Goal: Task Accomplishment & Management: Complete application form

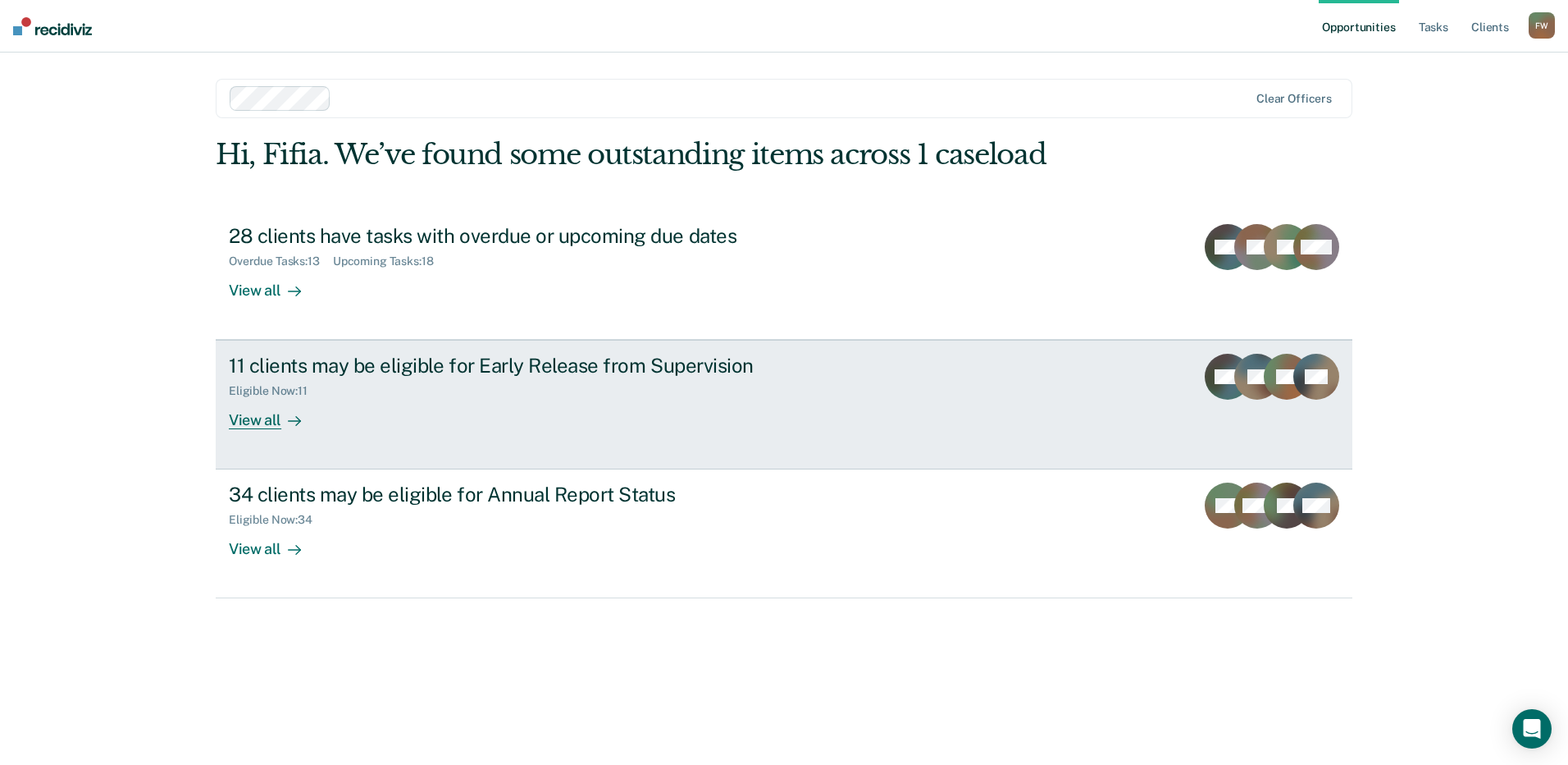
click at [550, 369] on div "11 clients may be eligible for Early Release from Supervision" at bounding box center [516, 366] width 576 height 24
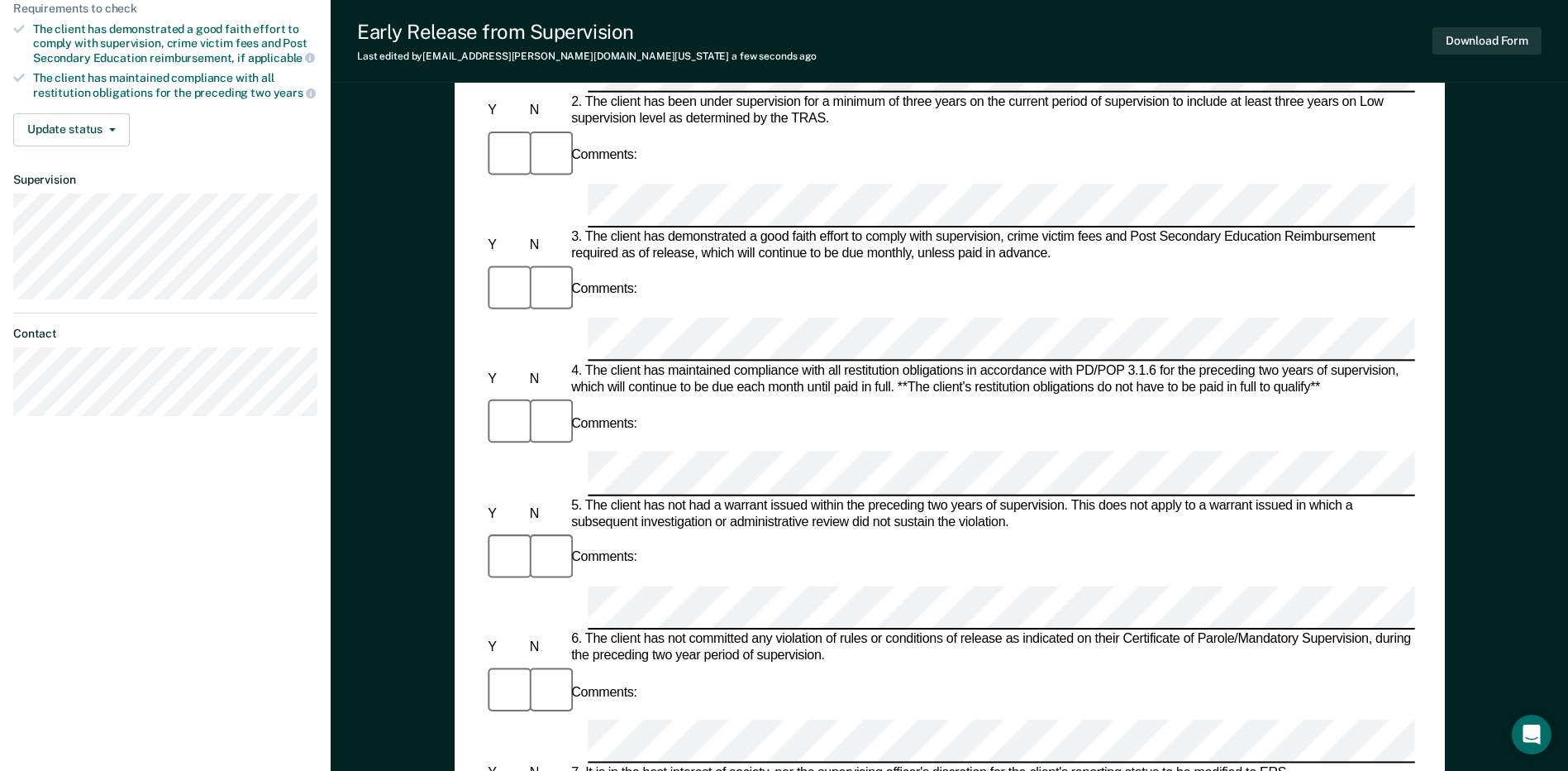
scroll to position [414, 0]
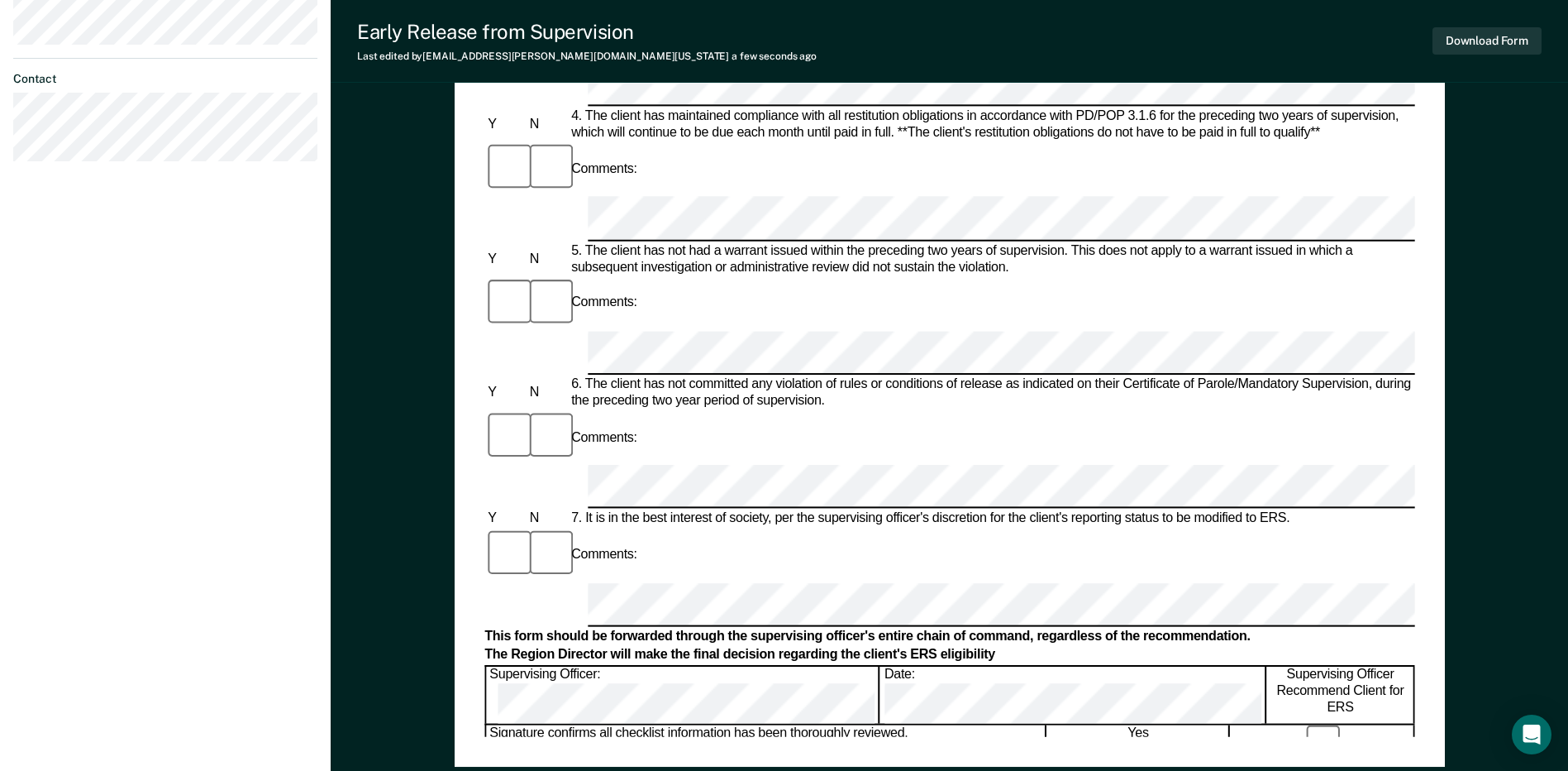
scroll to position [786, 0]
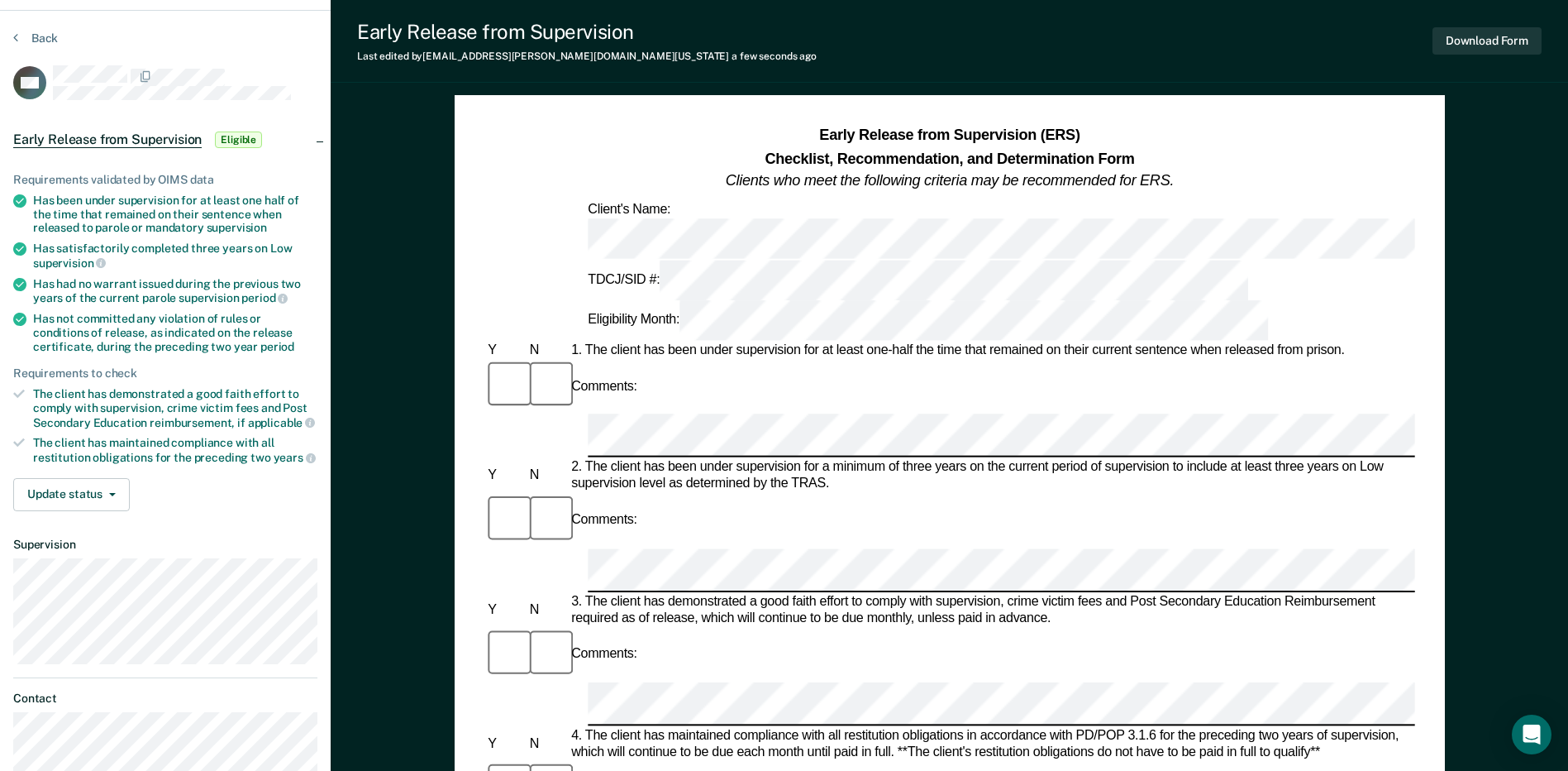
scroll to position [0, 0]
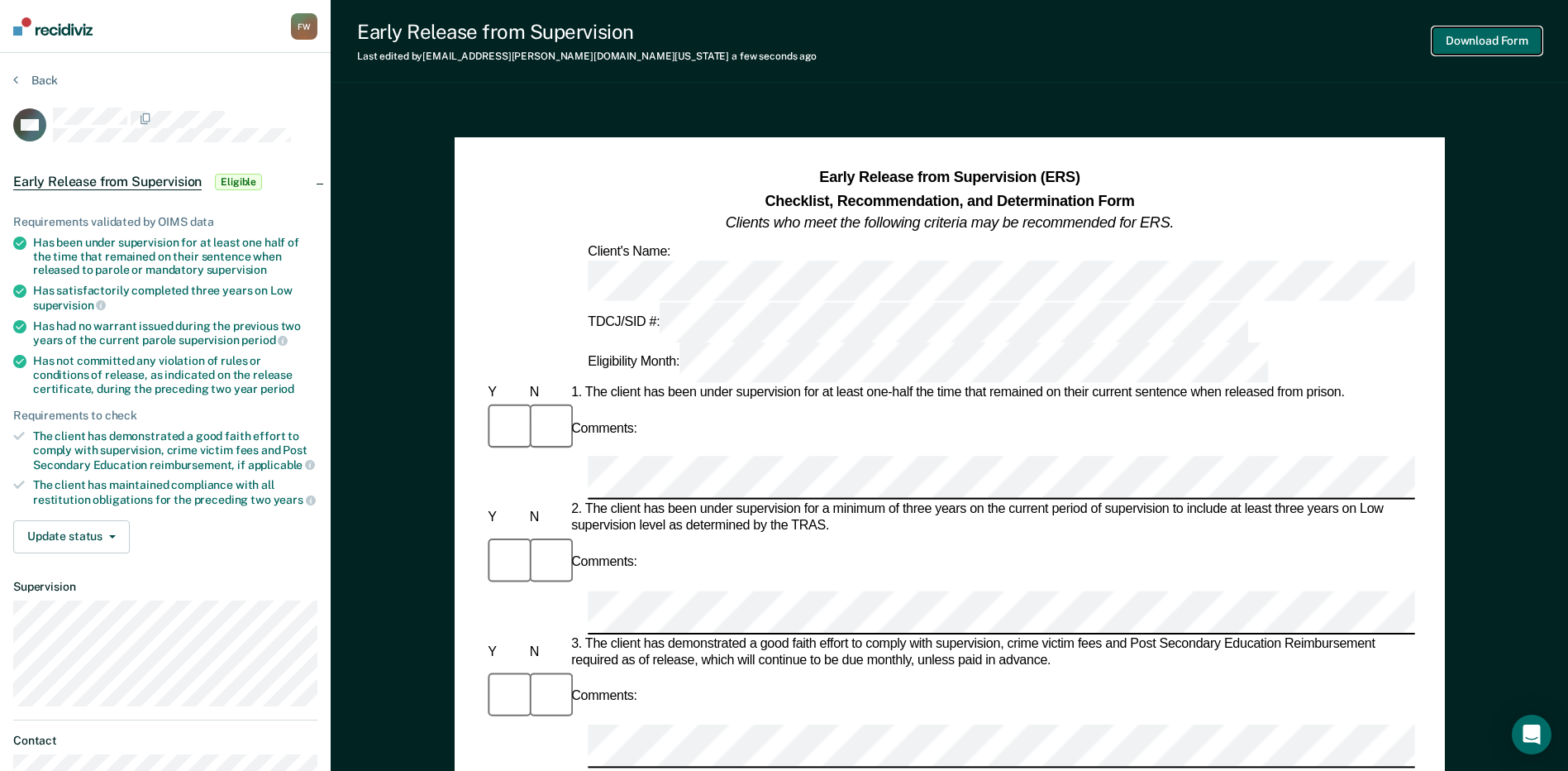
click at [1473, 37] on button "Download Form" at bounding box center [1487, 40] width 109 height 27
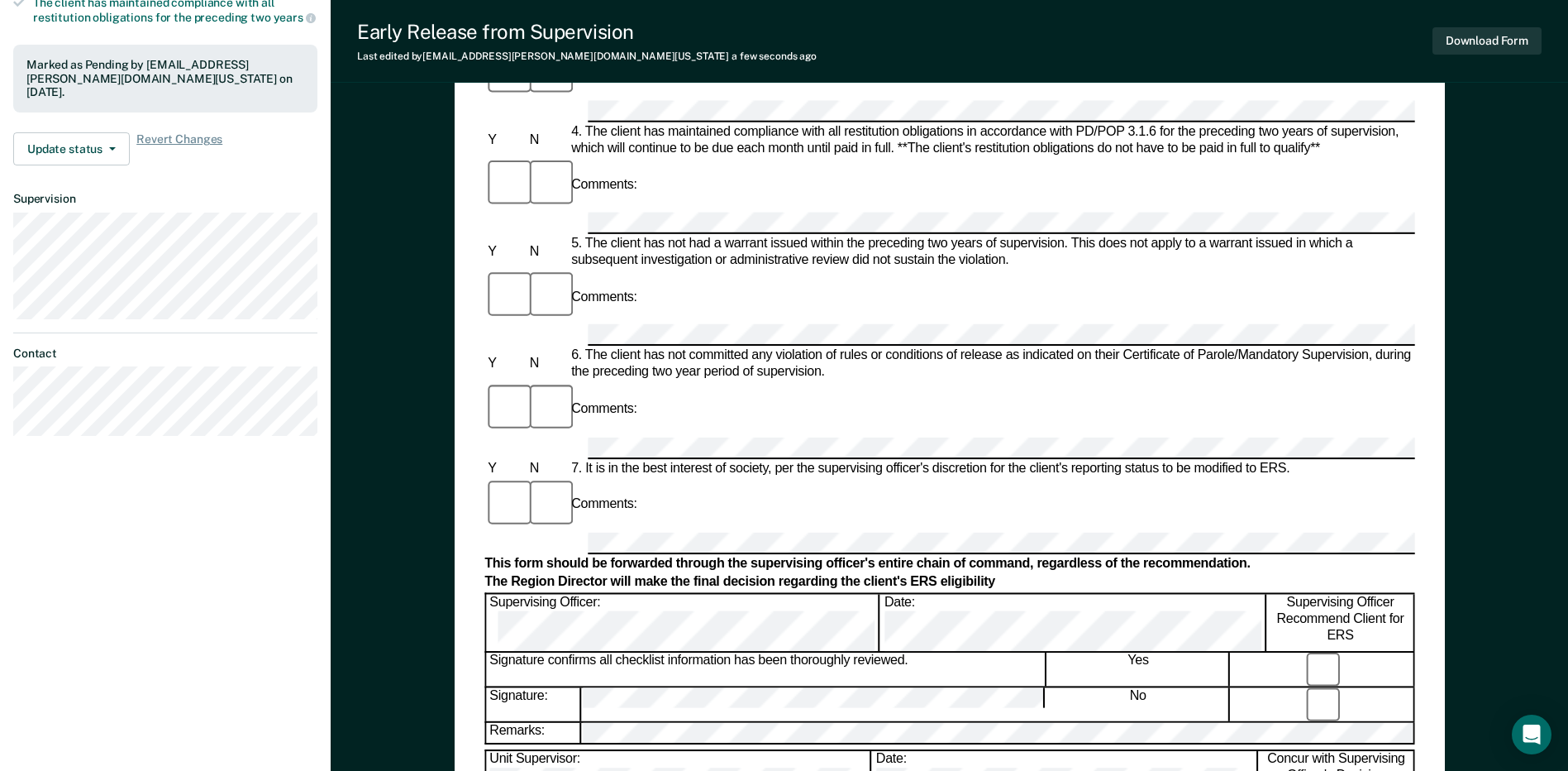
scroll to position [786, 0]
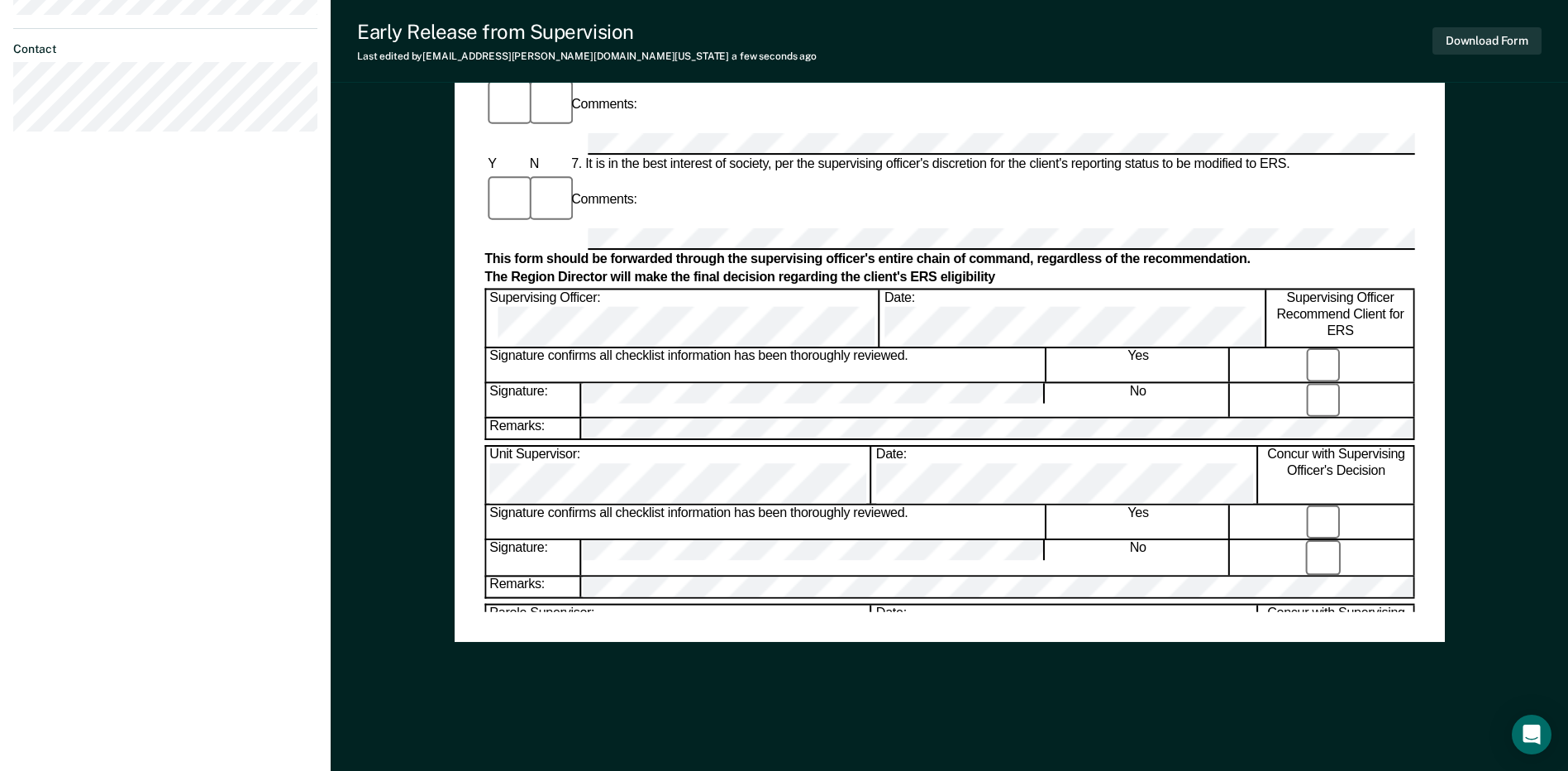
click at [1496, 51] on button "Download Form" at bounding box center [1487, 40] width 109 height 27
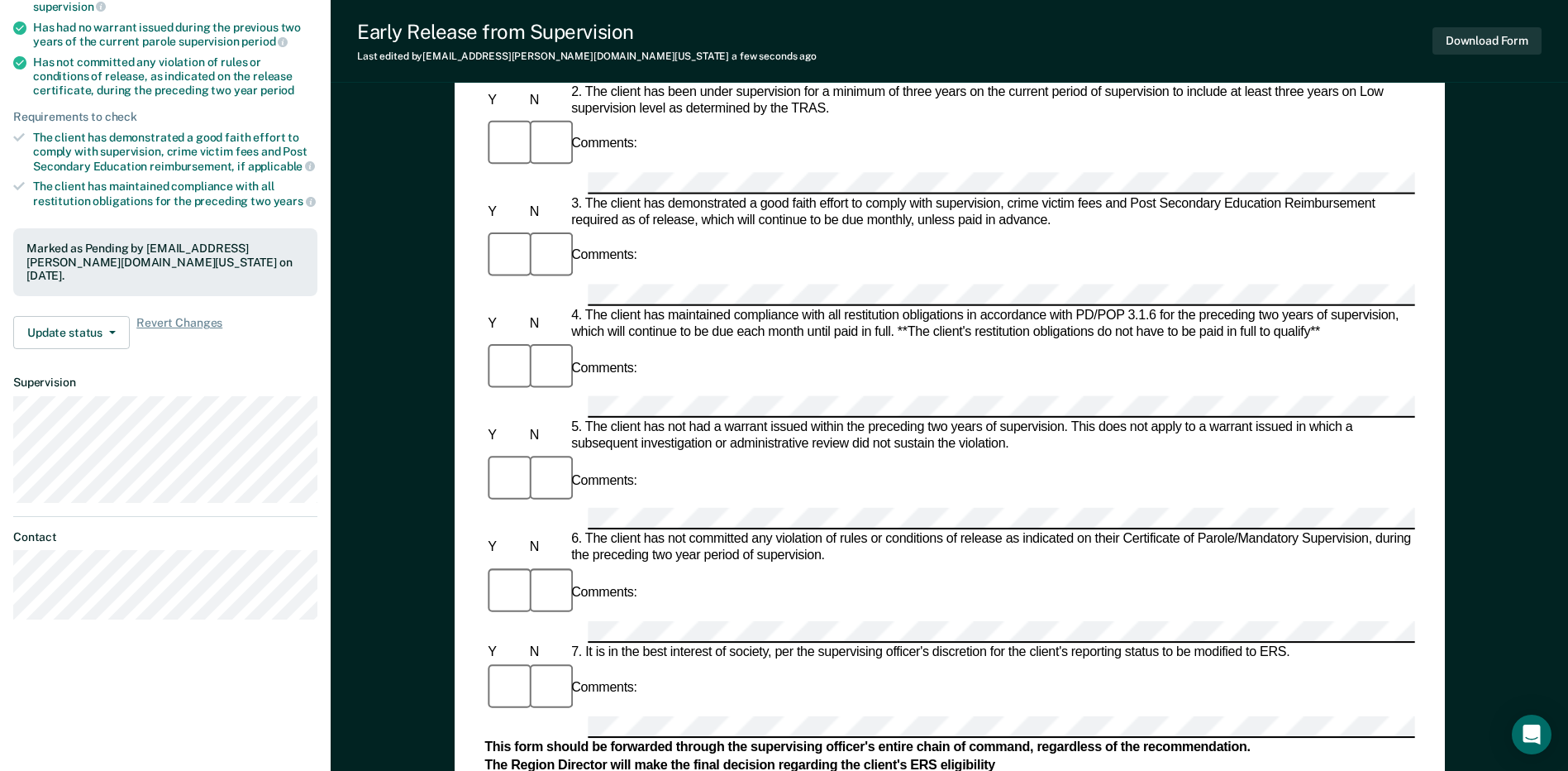
scroll to position [414, 0]
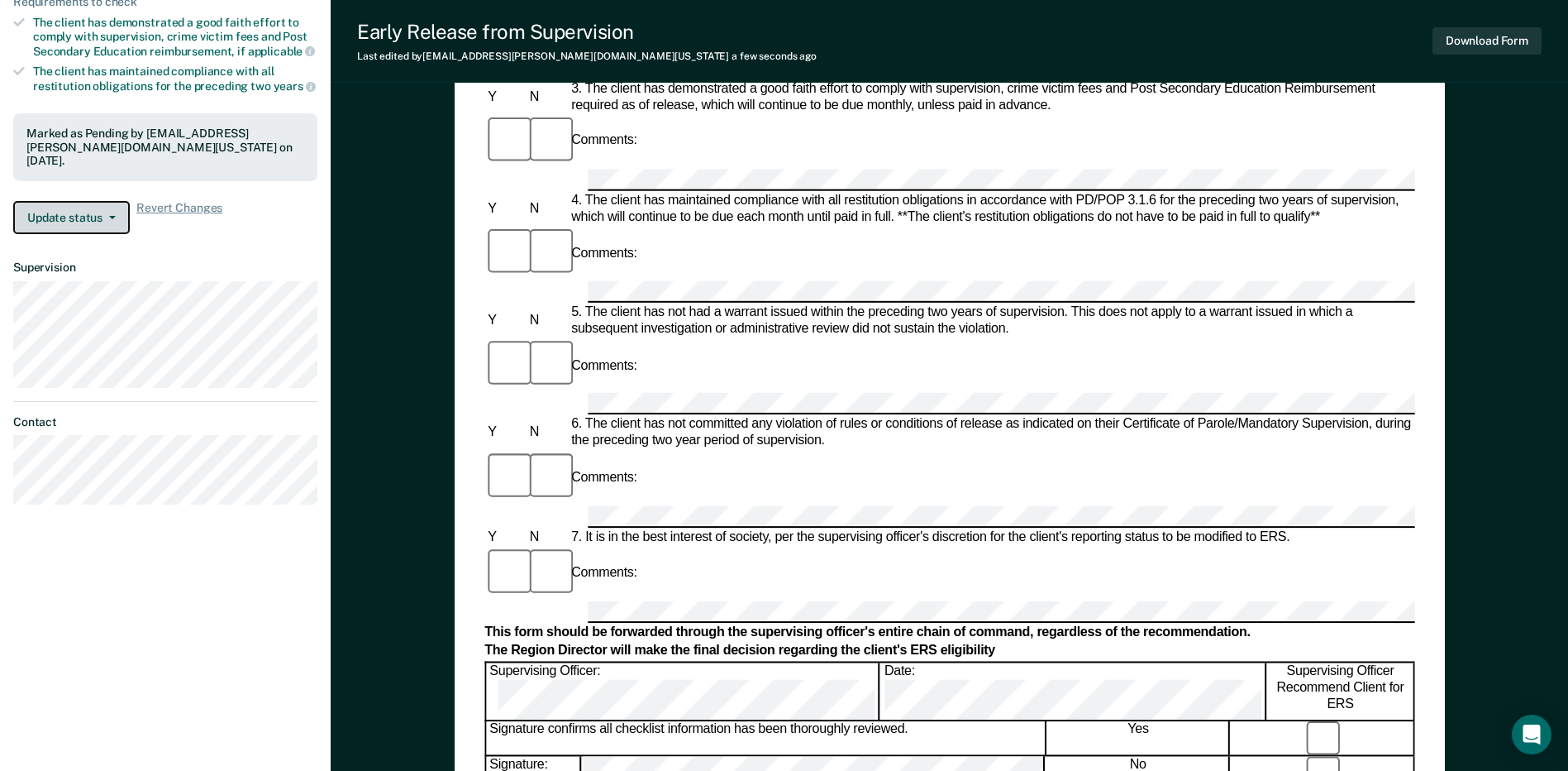
click at [95, 201] on button "Update status" at bounding box center [71, 217] width 117 height 33
click at [98, 201] on button "Update status" at bounding box center [71, 217] width 117 height 33
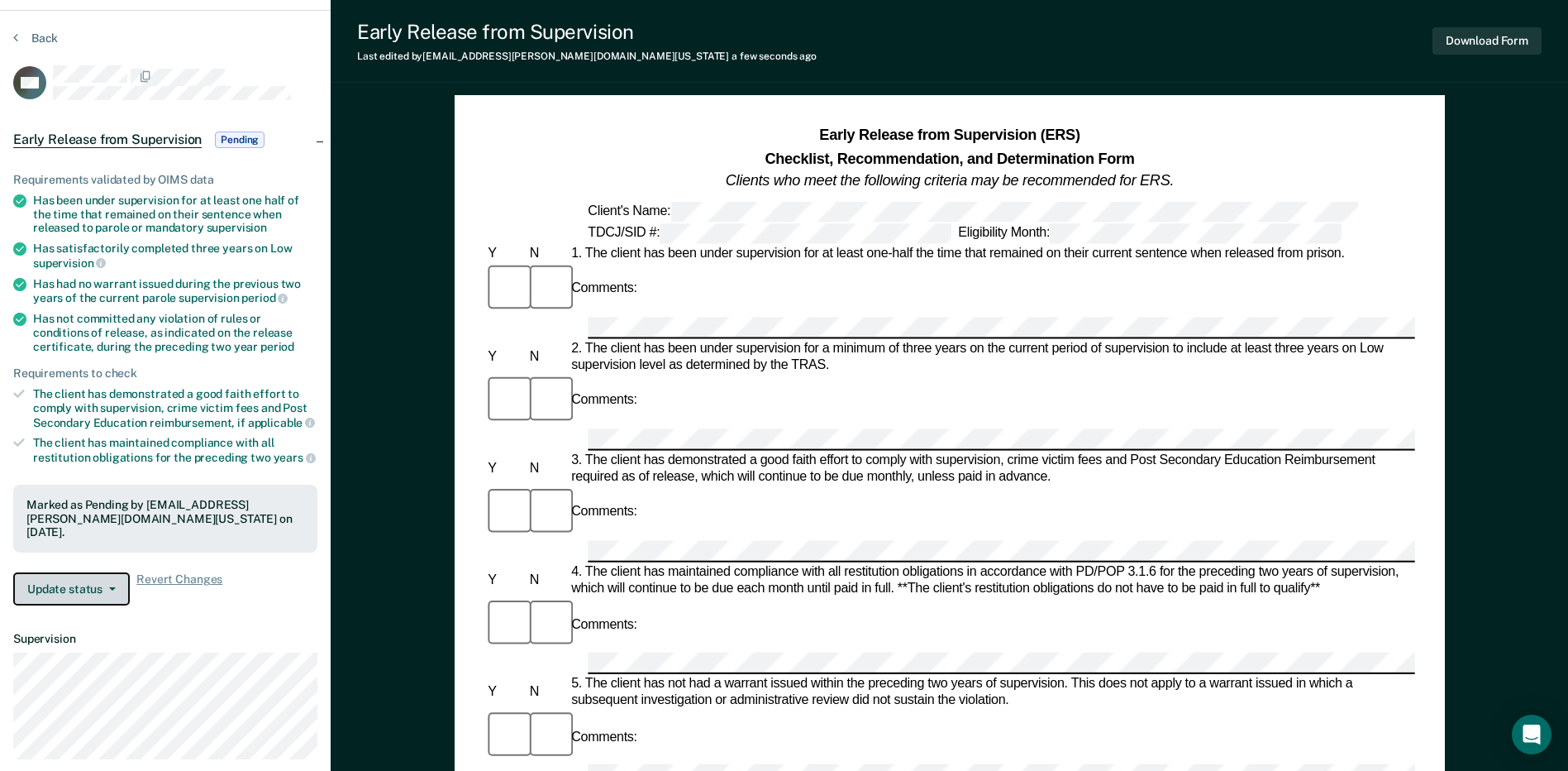
scroll to position [0, 0]
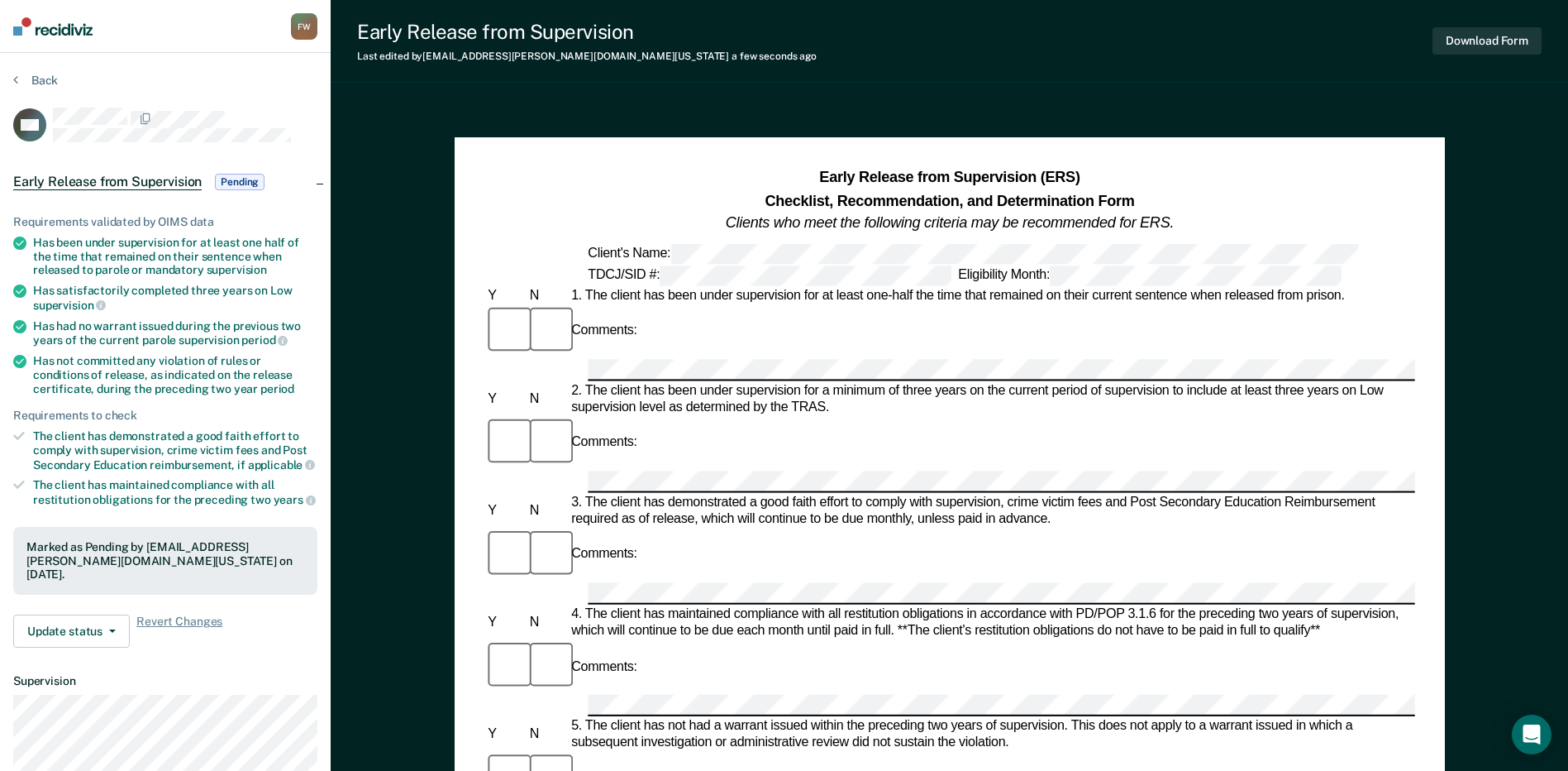
click at [237, 184] on span "Pending" at bounding box center [239, 182] width 49 height 17
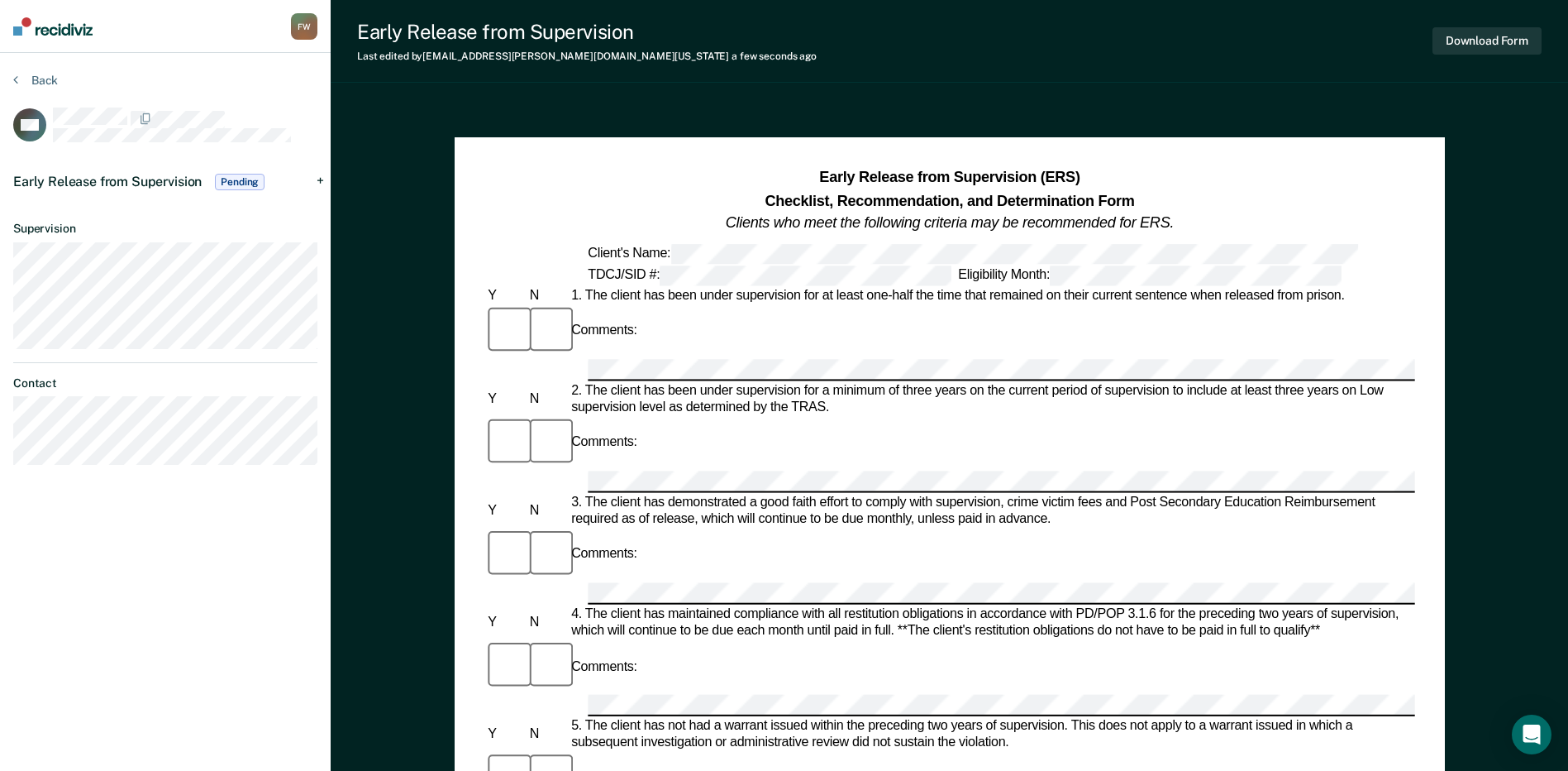
click at [237, 183] on span "Pending" at bounding box center [239, 182] width 49 height 17
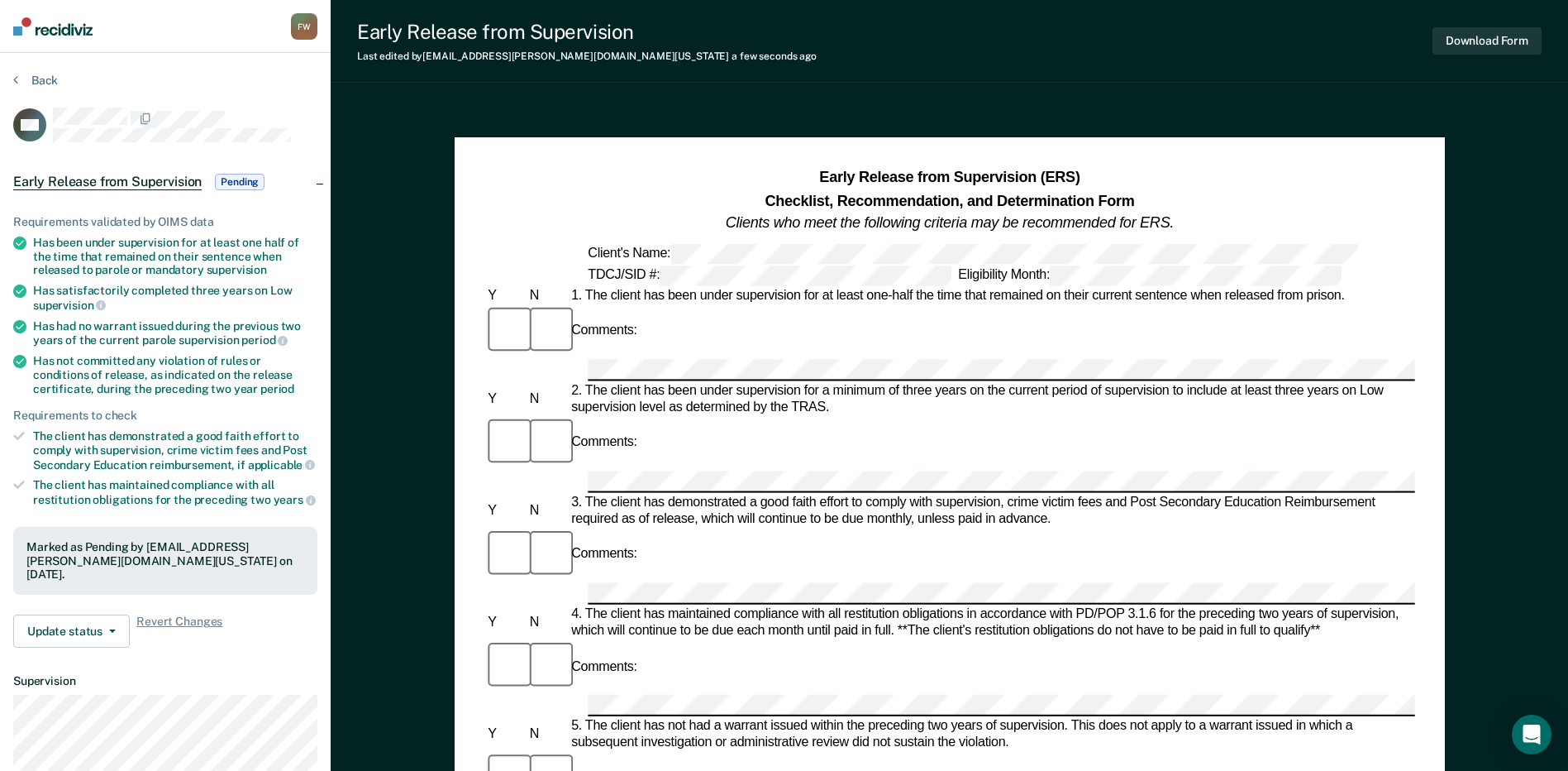
click at [237, 184] on span "Pending" at bounding box center [239, 182] width 49 height 17
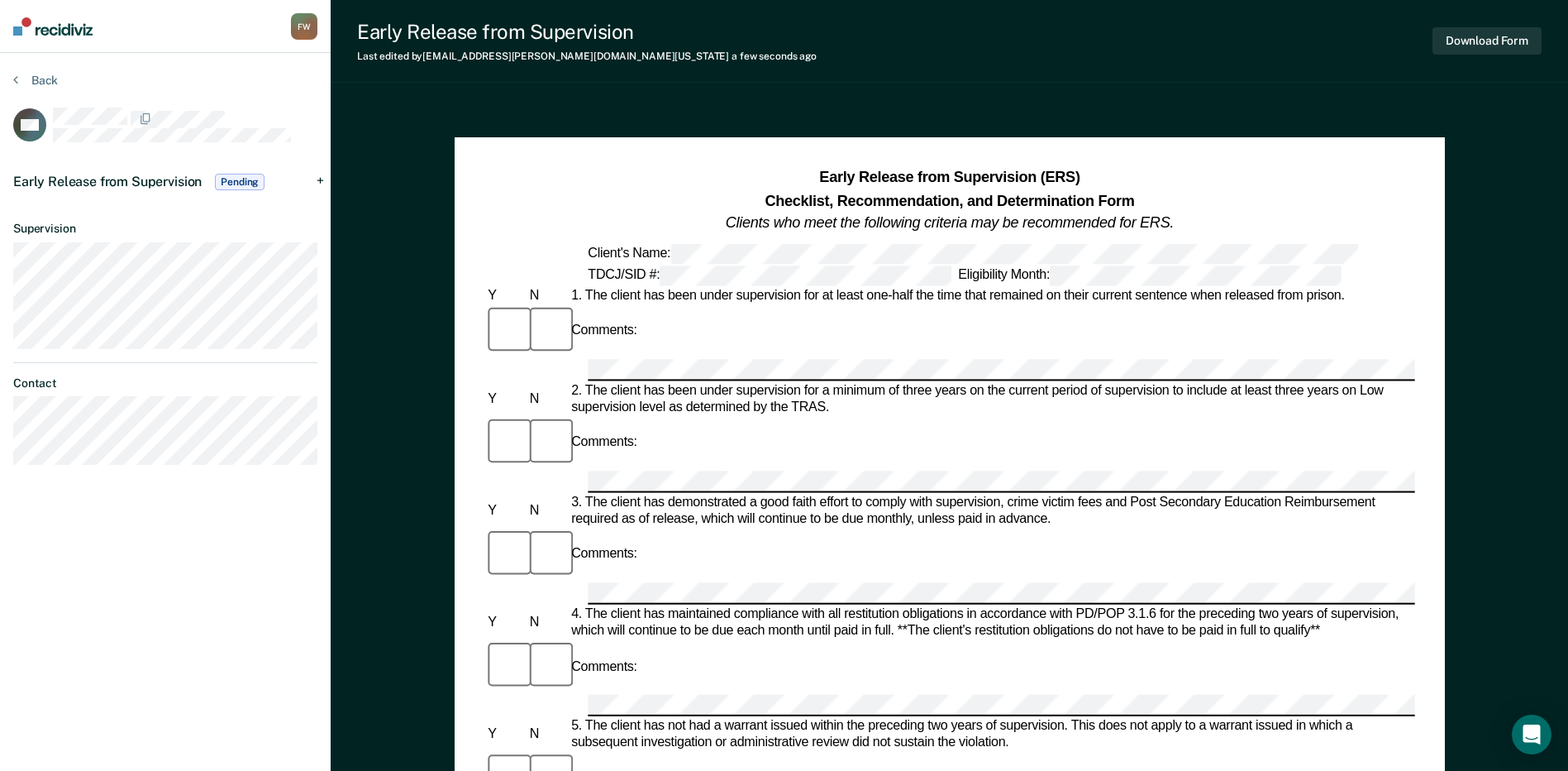
click at [25, 95] on div "Back" at bounding box center [165, 90] width 304 height 35
click at [28, 87] on button "Back" at bounding box center [35, 80] width 45 height 15
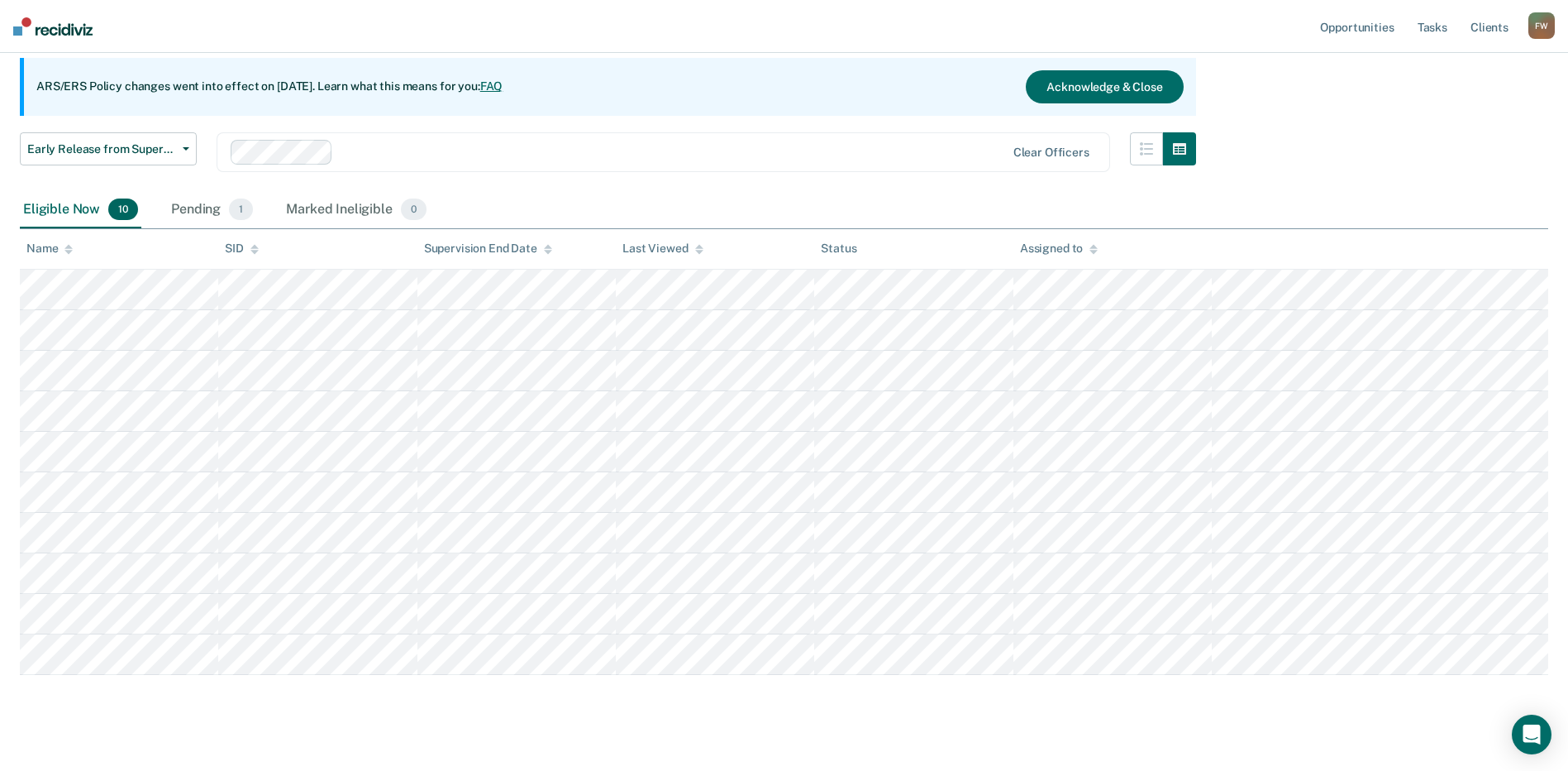
scroll to position [165, 0]
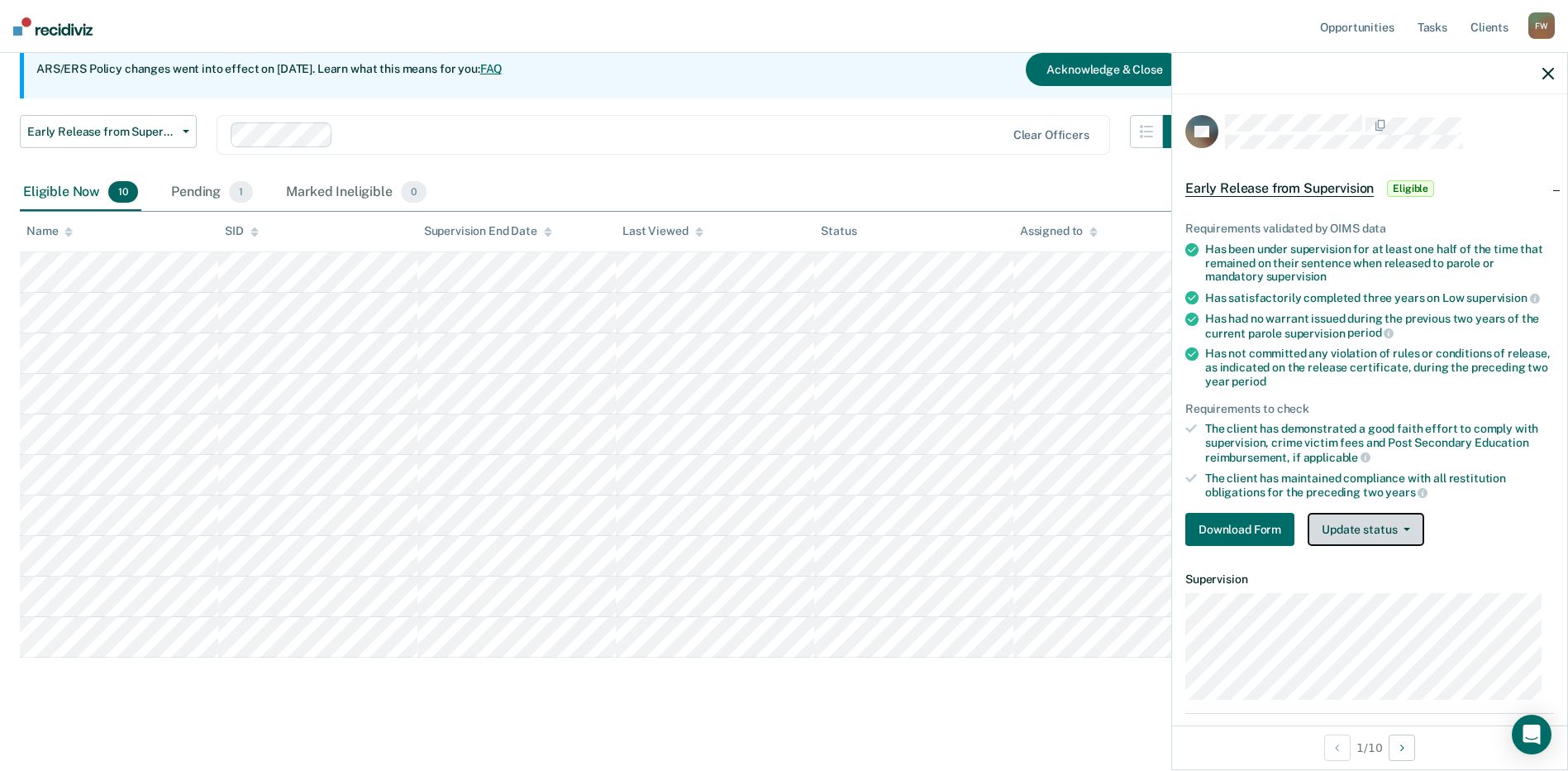
click at [1335, 528] on button "Update status" at bounding box center [1365, 528] width 117 height 33
click at [1351, 522] on button "Update status" at bounding box center [1365, 528] width 117 height 33
click at [1235, 518] on button "Download Form" at bounding box center [1239, 528] width 109 height 33
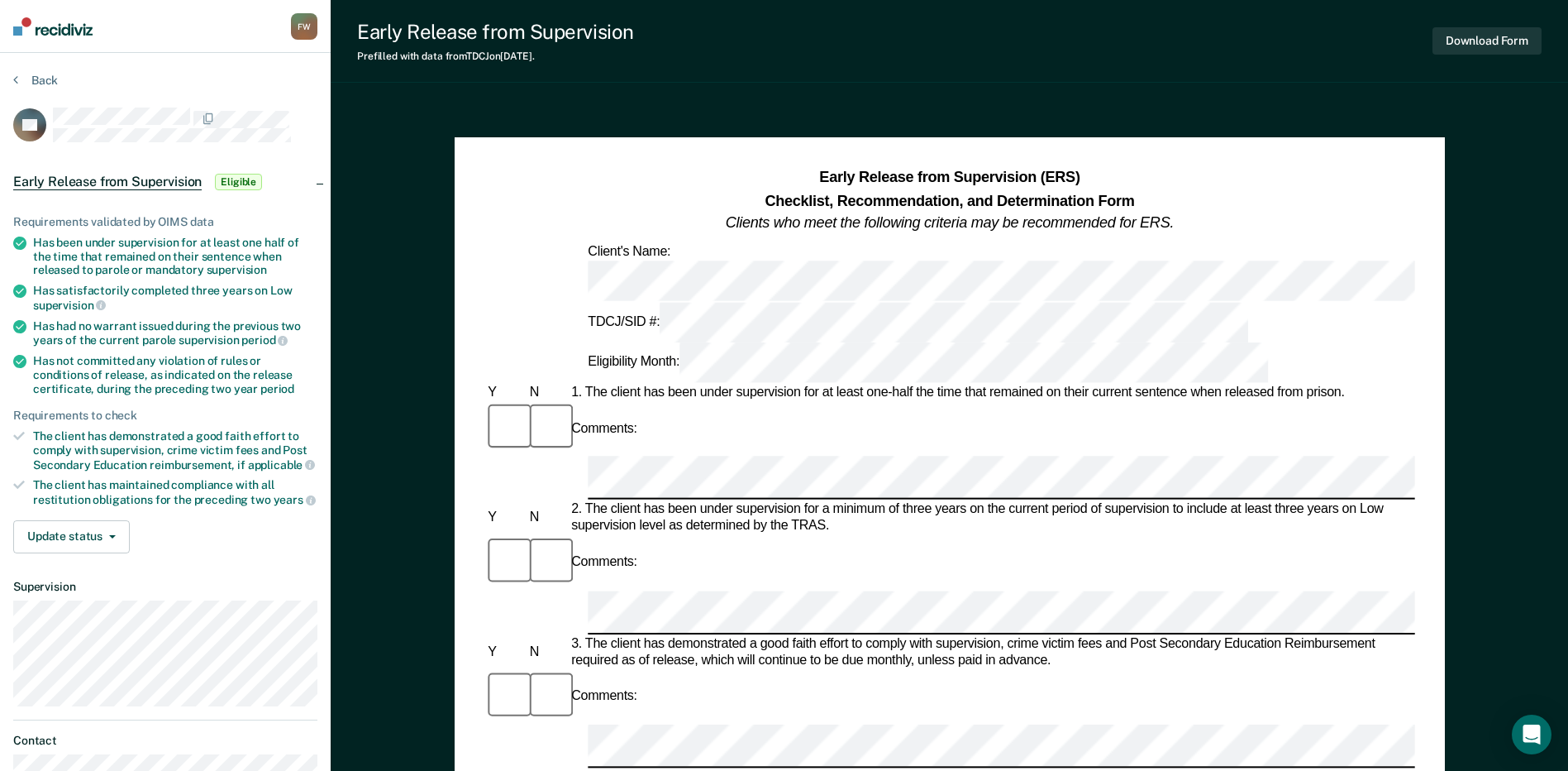
click at [721, 401] on div "Comments:" at bounding box center [949, 428] width 931 height 55
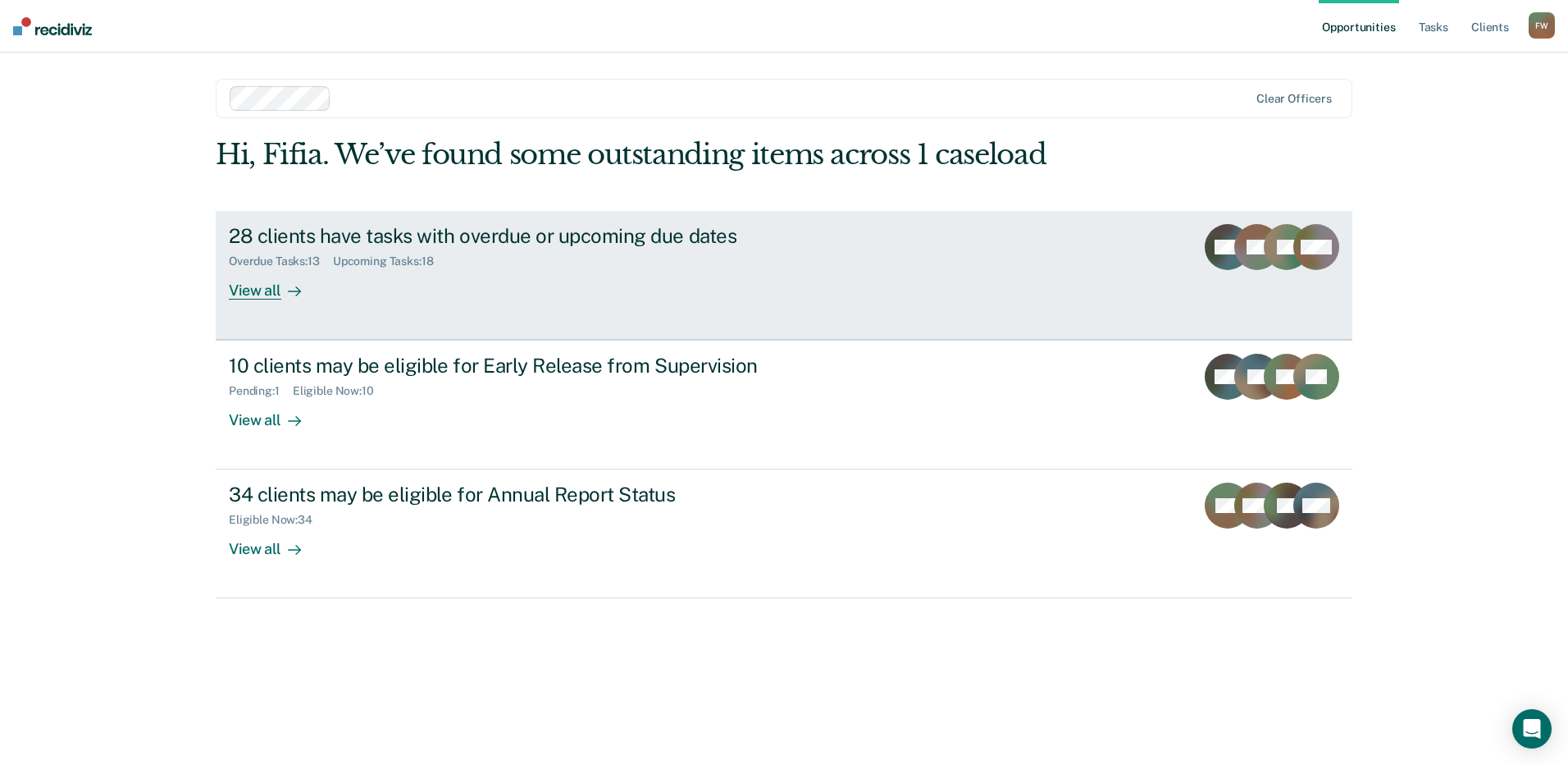
click at [634, 247] on div "28 clients have tasks with overdue or upcoming due dates" at bounding box center [516, 236] width 576 height 24
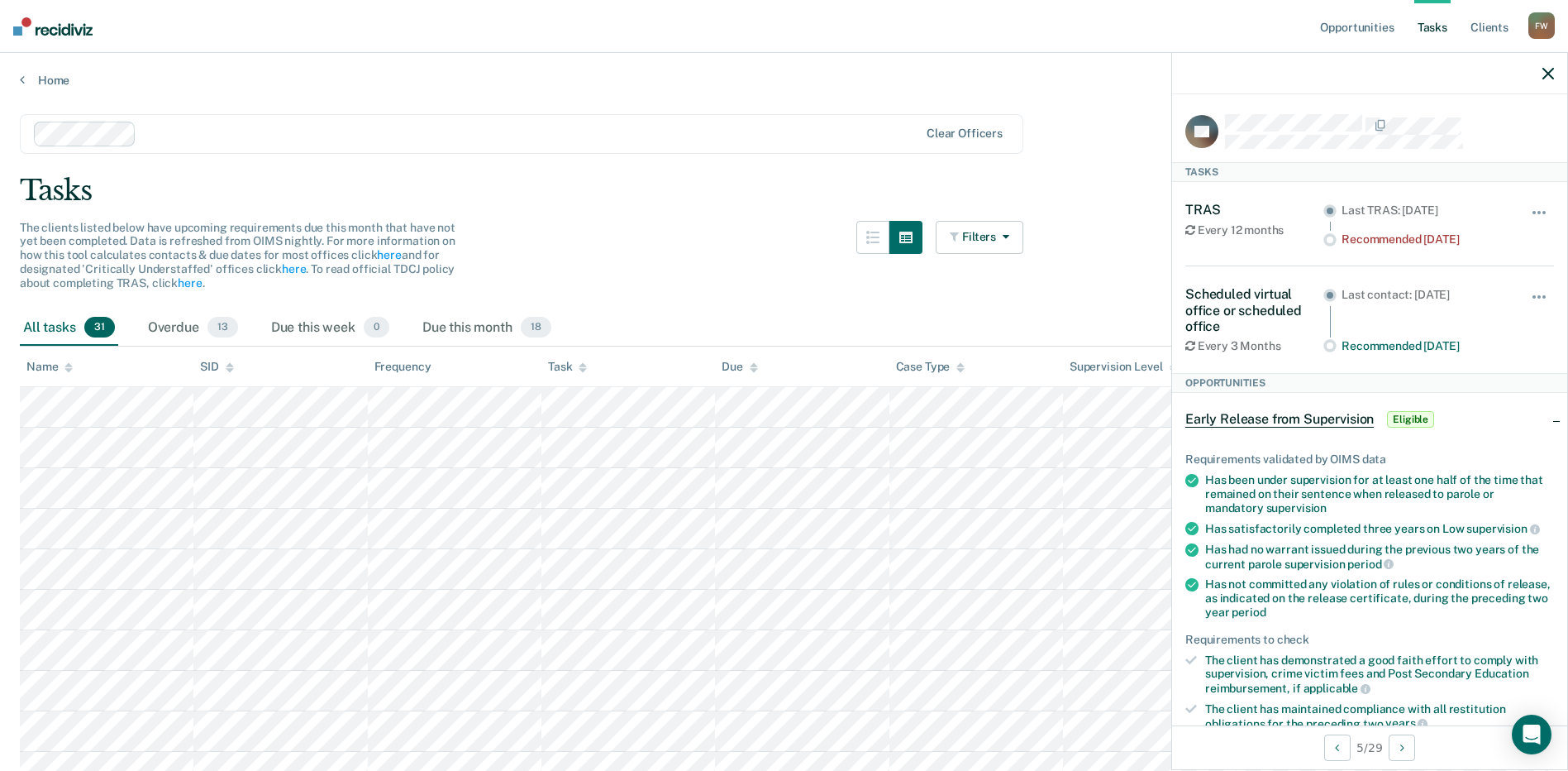
click at [1268, 431] on div "Early Release from Supervision Eligible" at bounding box center [1369, 419] width 395 height 53
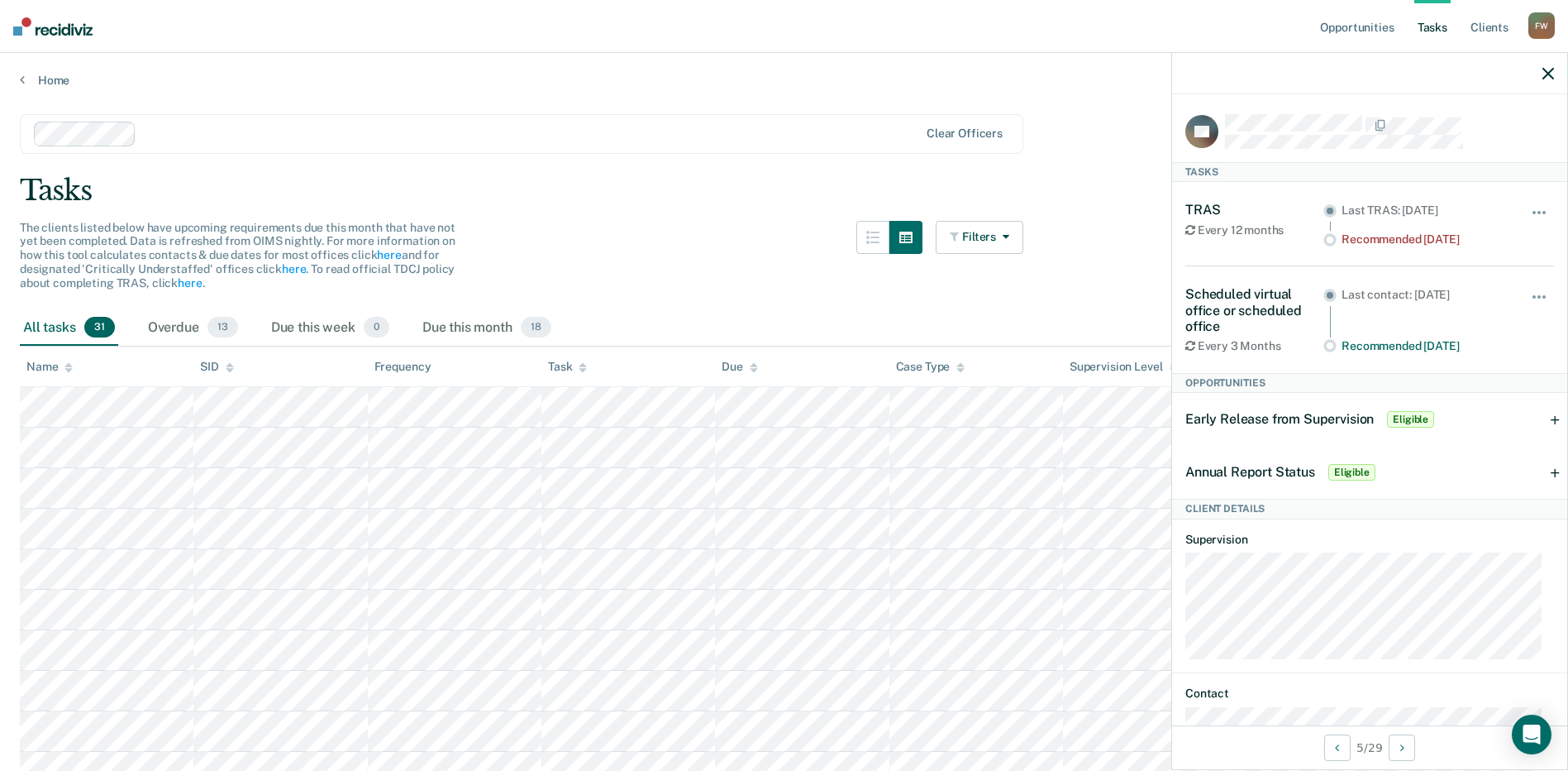
click at [1272, 420] on span "Early Release from Supervision" at bounding box center [1280, 418] width 189 height 16
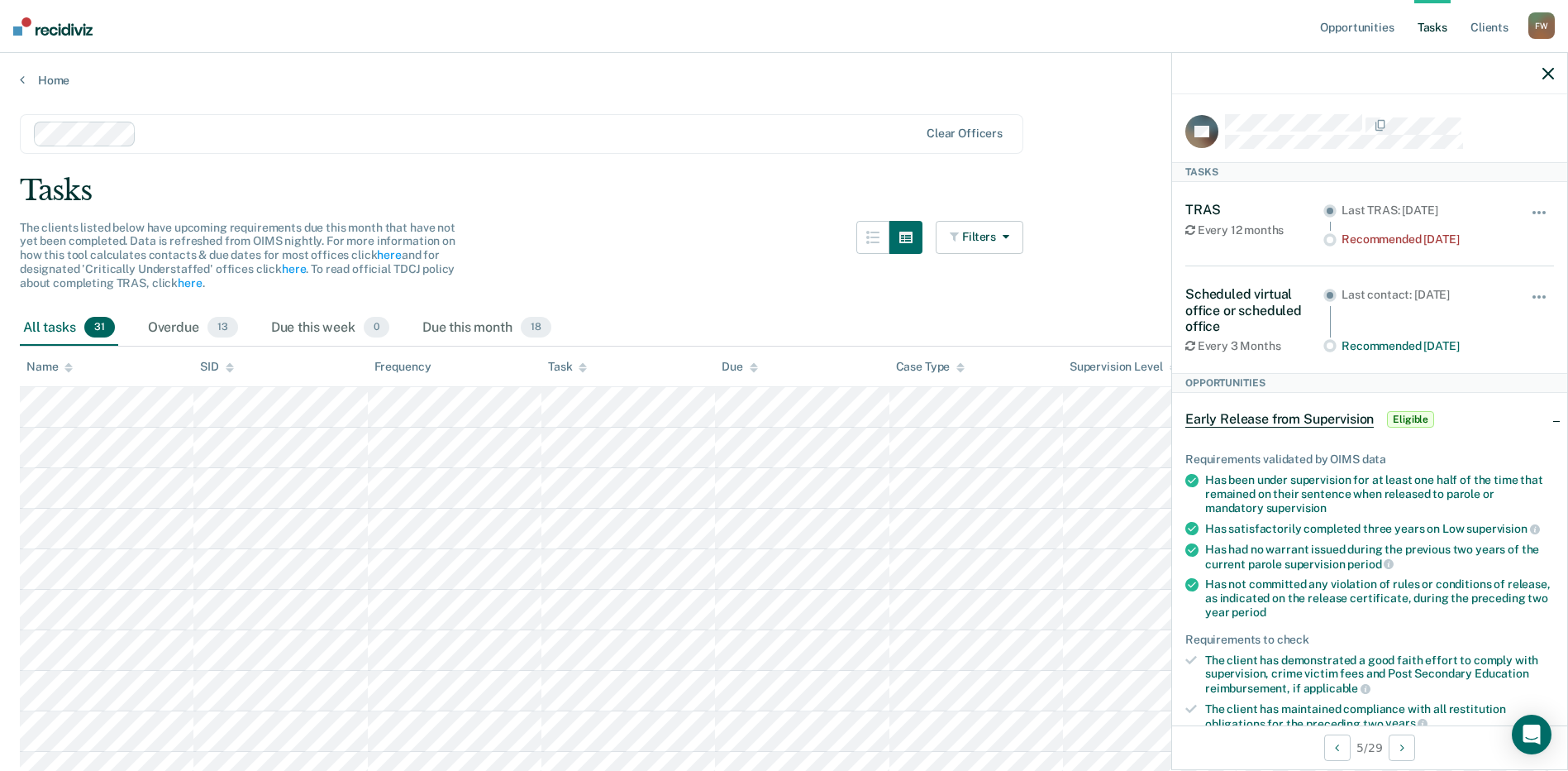
click at [1220, 134] on div "JM" at bounding box center [1369, 131] width 369 height 35
click at [1211, 134] on icon at bounding box center [1216, 128] width 35 height 44
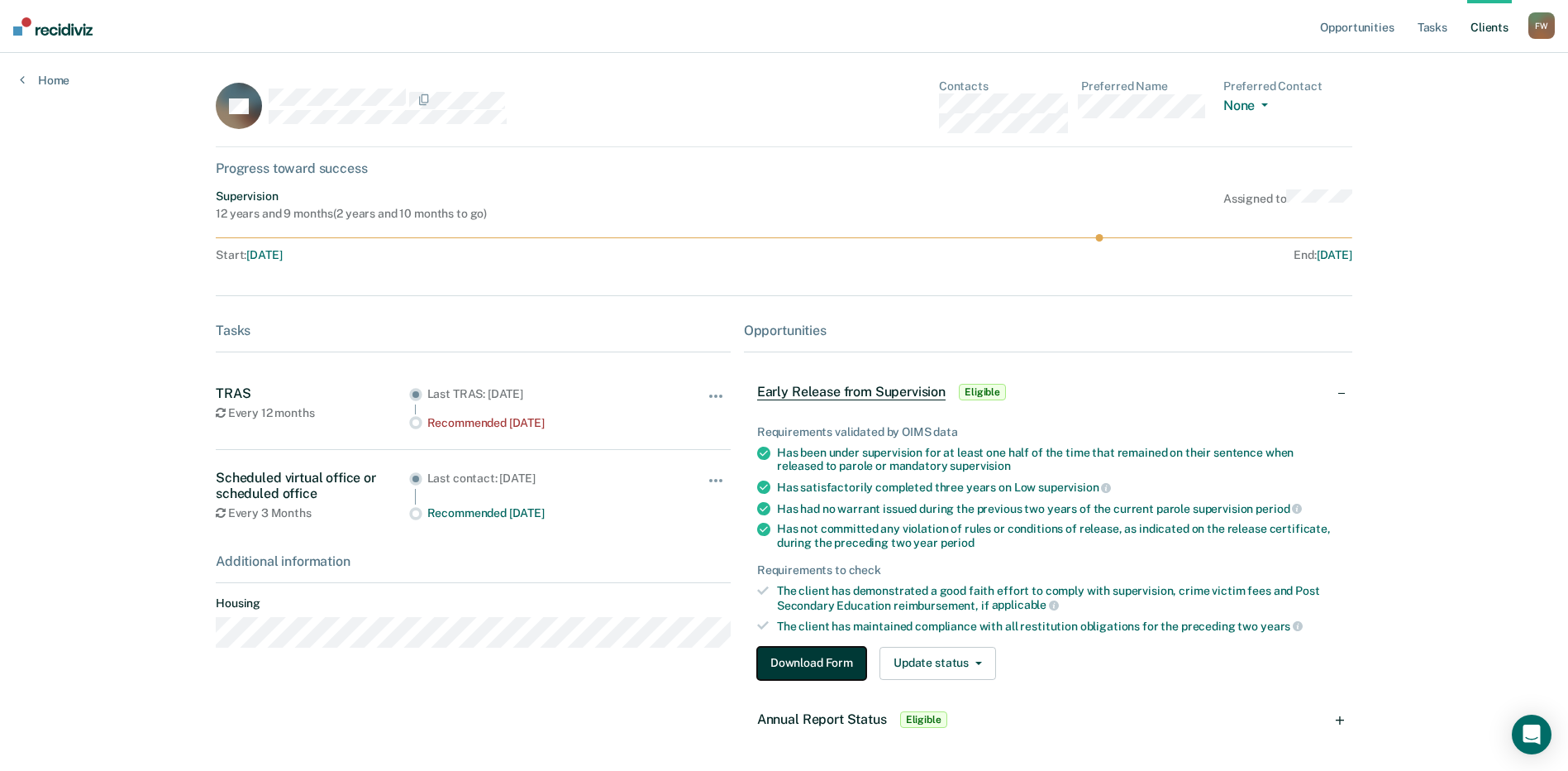
click at [842, 674] on button "Download Form" at bounding box center [811, 663] width 109 height 33
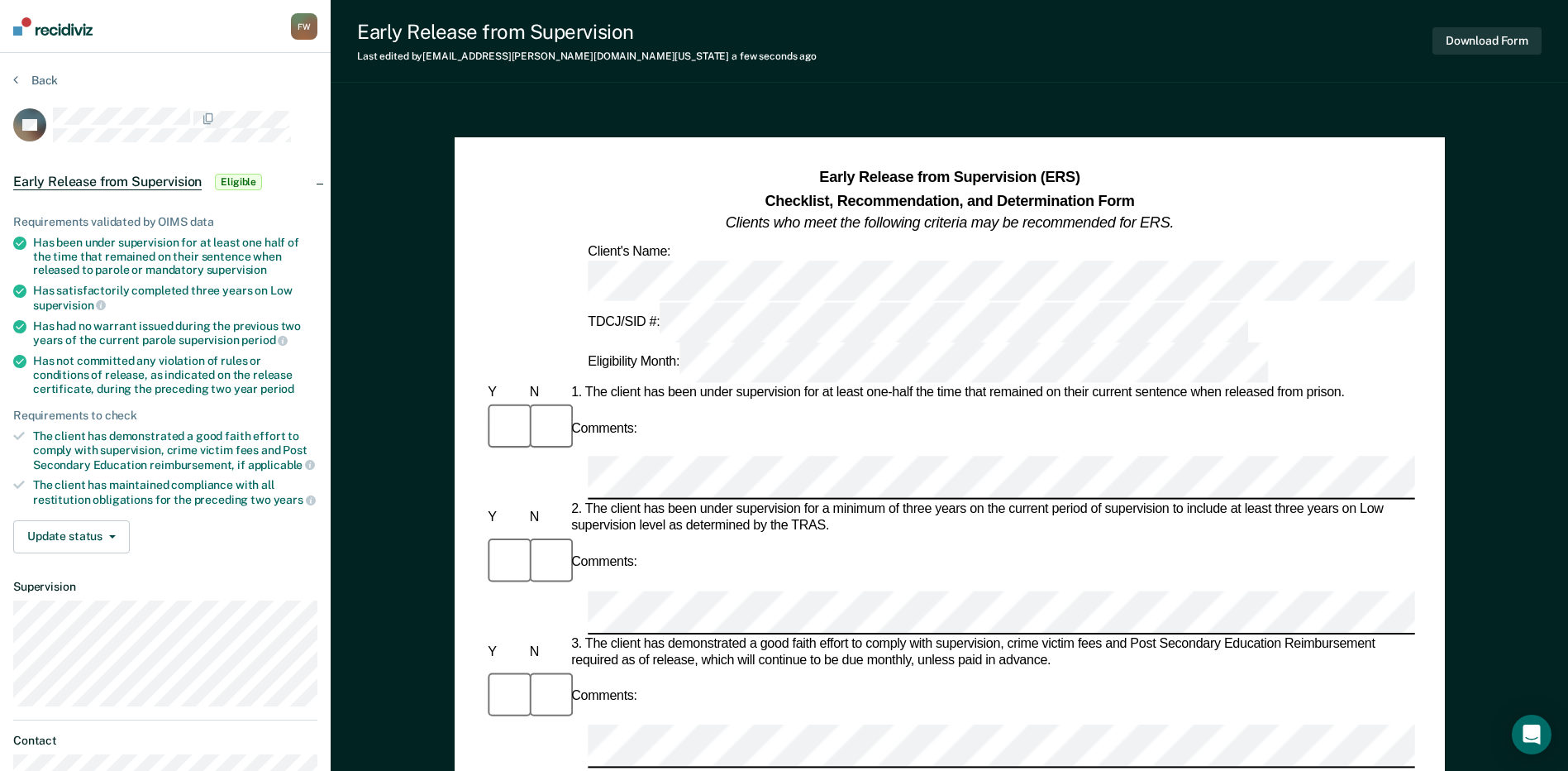
click at [805, 535] on div "Comments:" at bounding box center [949, 562] width 931 height 55
click at [20, 74] on button "Back" at bounding box center [35, 80] width 45 height 15
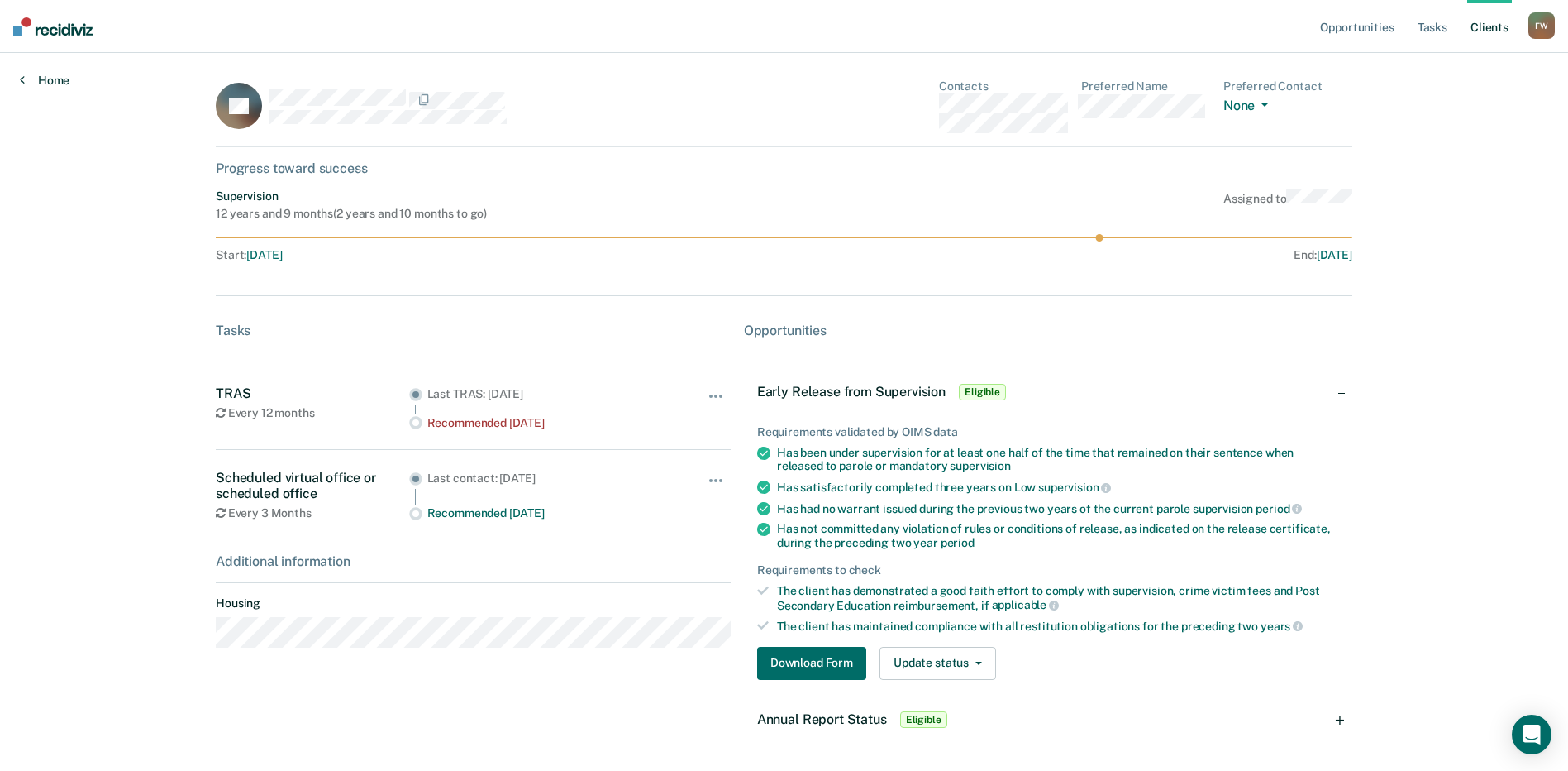
click at [59, 77] on link "Home" at bounding box center [44, 80] width 49 height 15
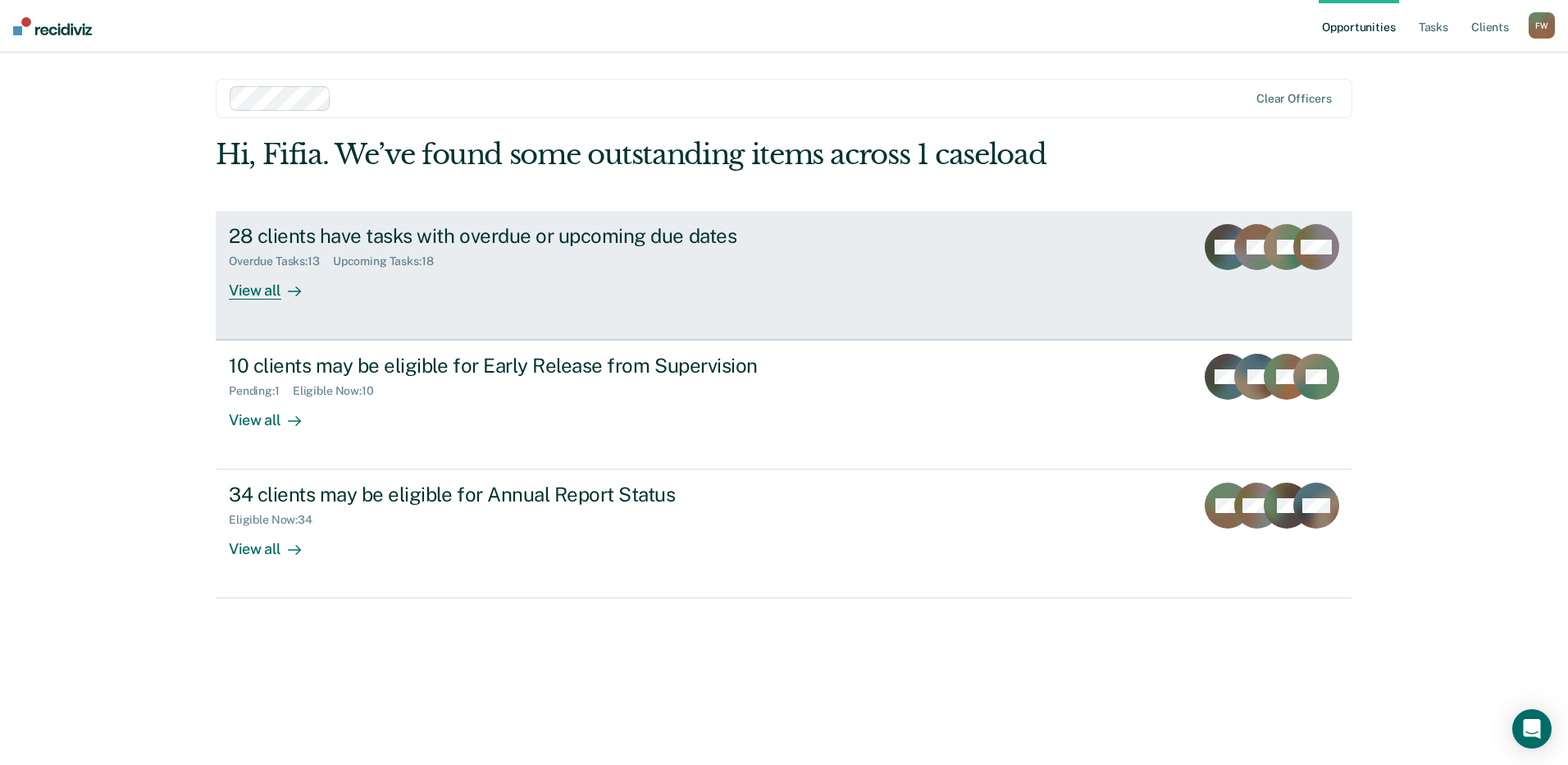
click at [497, 284] on div "28 clients have tasks with overdue or upcoming due dates Overdue Tasks : 13 Upc…" at bounding box center [536, 262] width 615 height 76
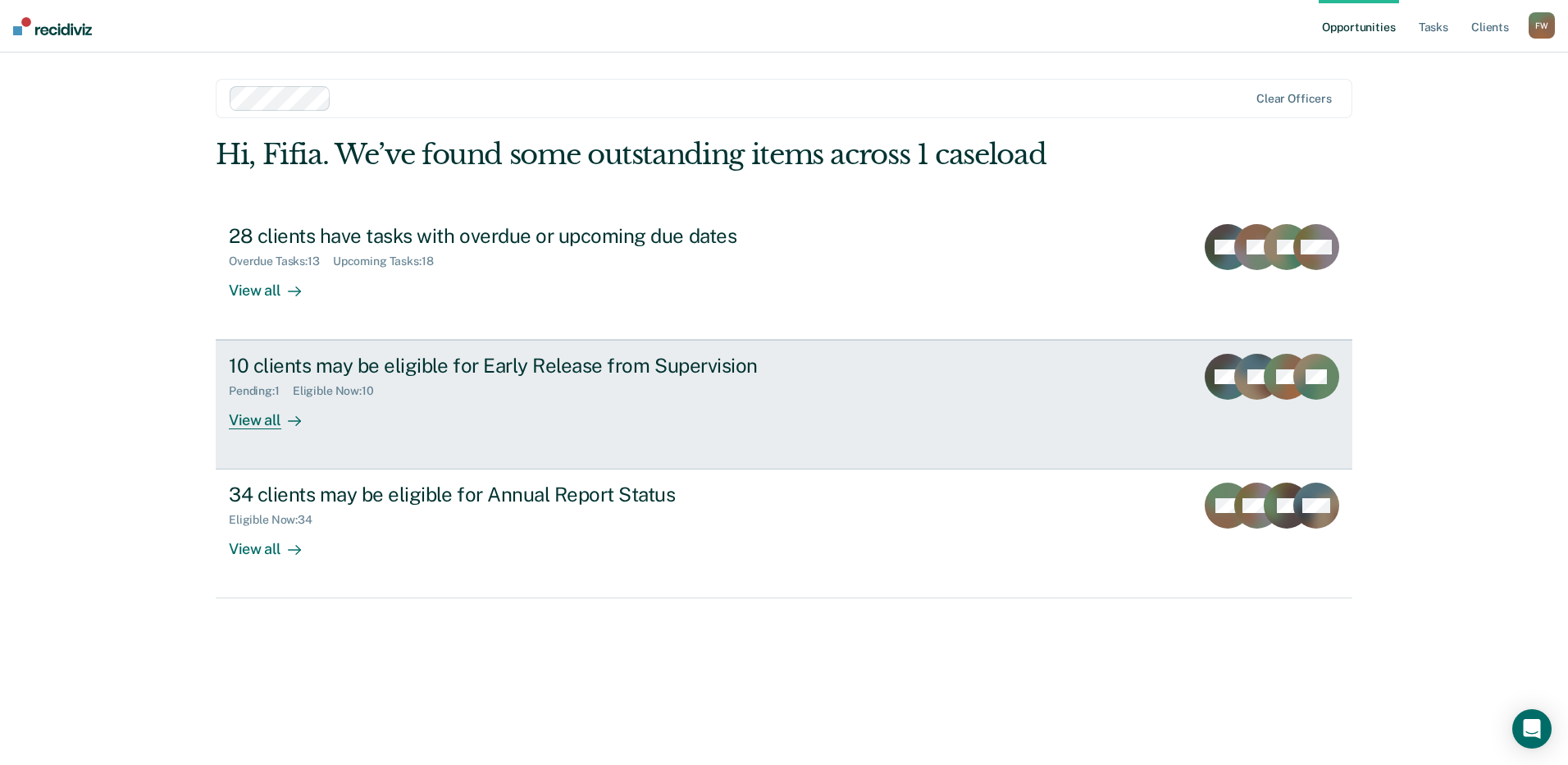
click at [371, 373] on div "10 clients may be eligible for Early Release from Supervision" at bounding box center [516, 366] width 576 height 24
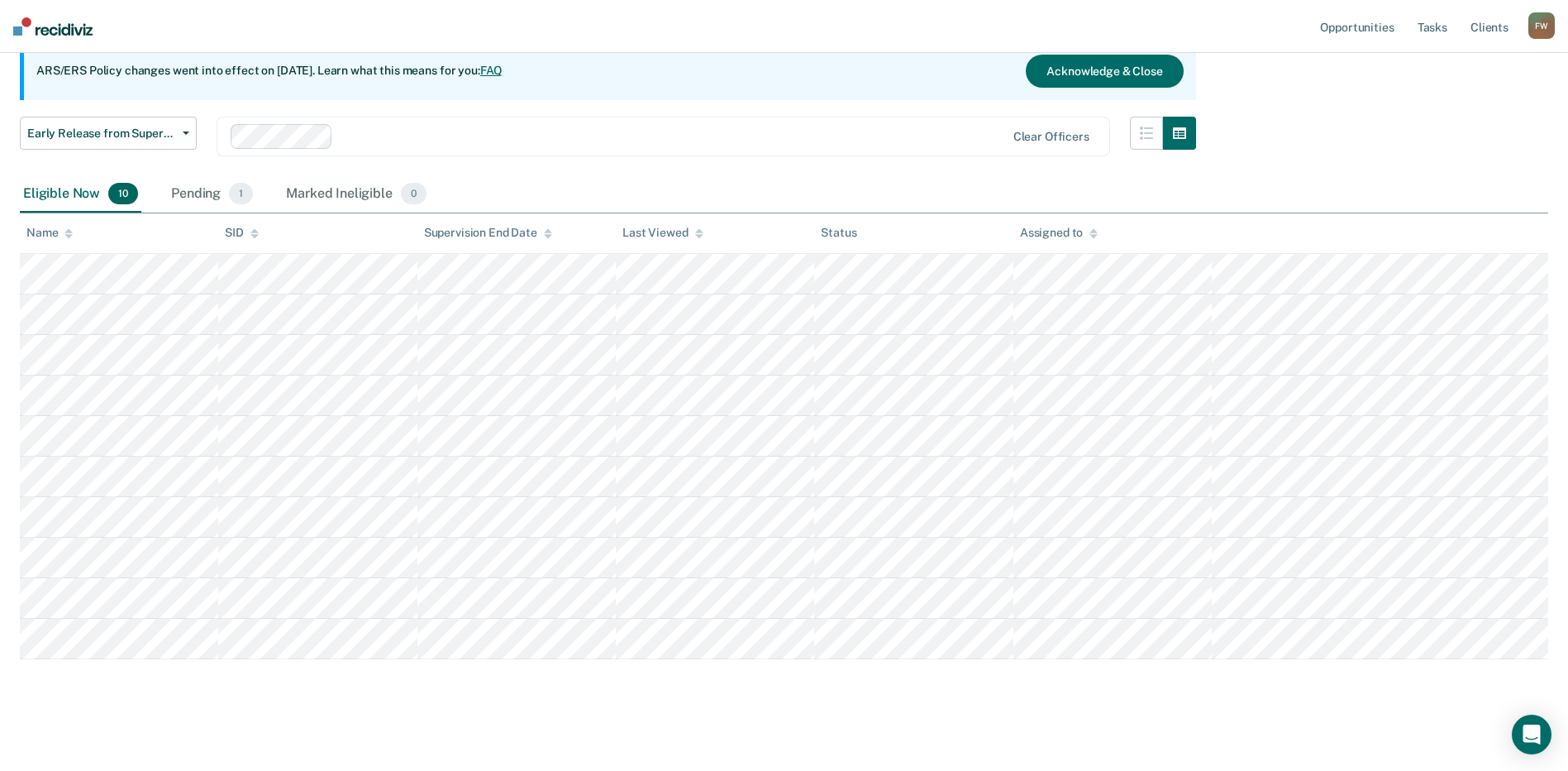
scroll to position [165, 0]
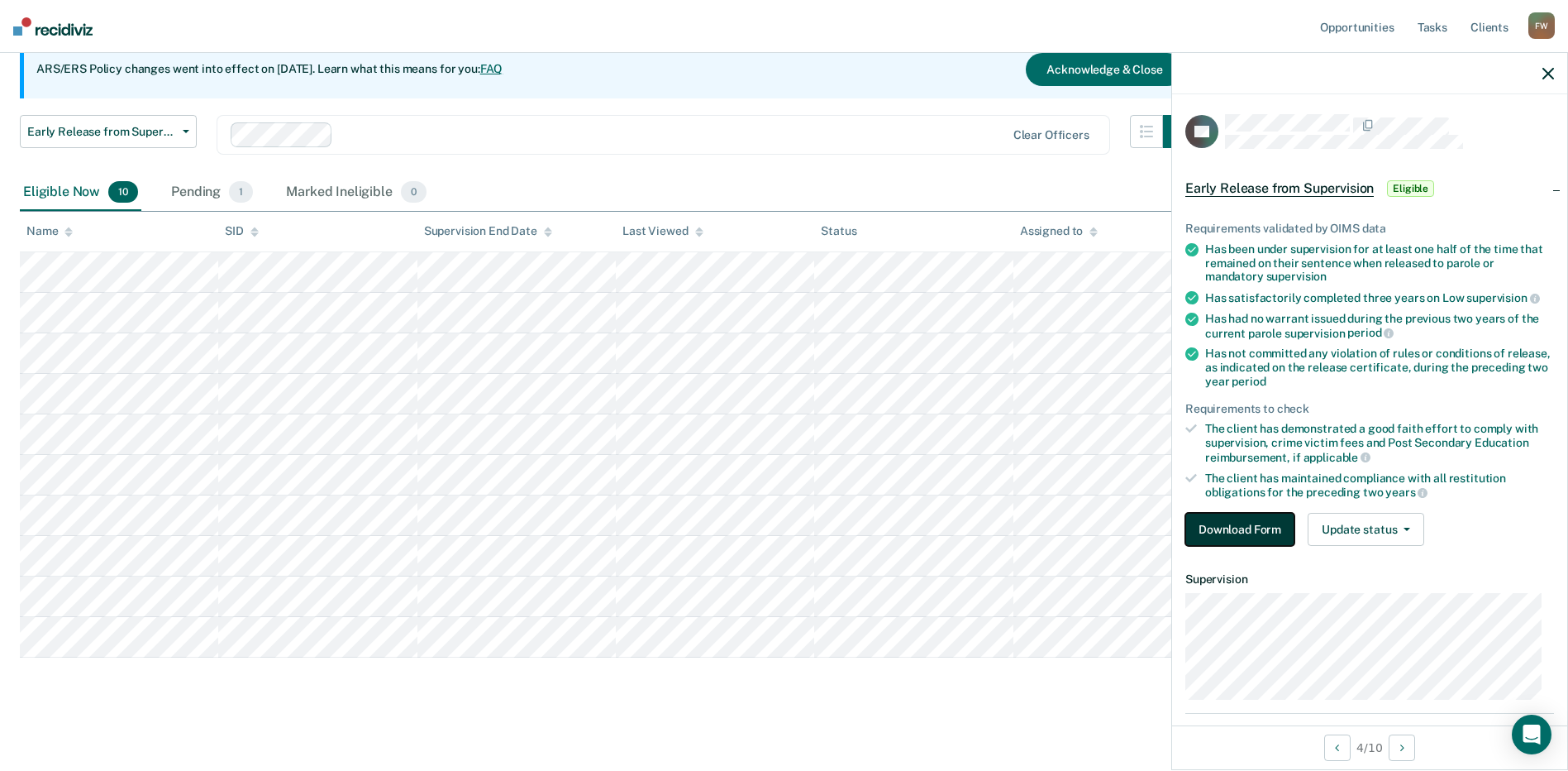
click at [1237, 530] on button "Download Form" at bounding box center [1239, 528] width 109 height 33
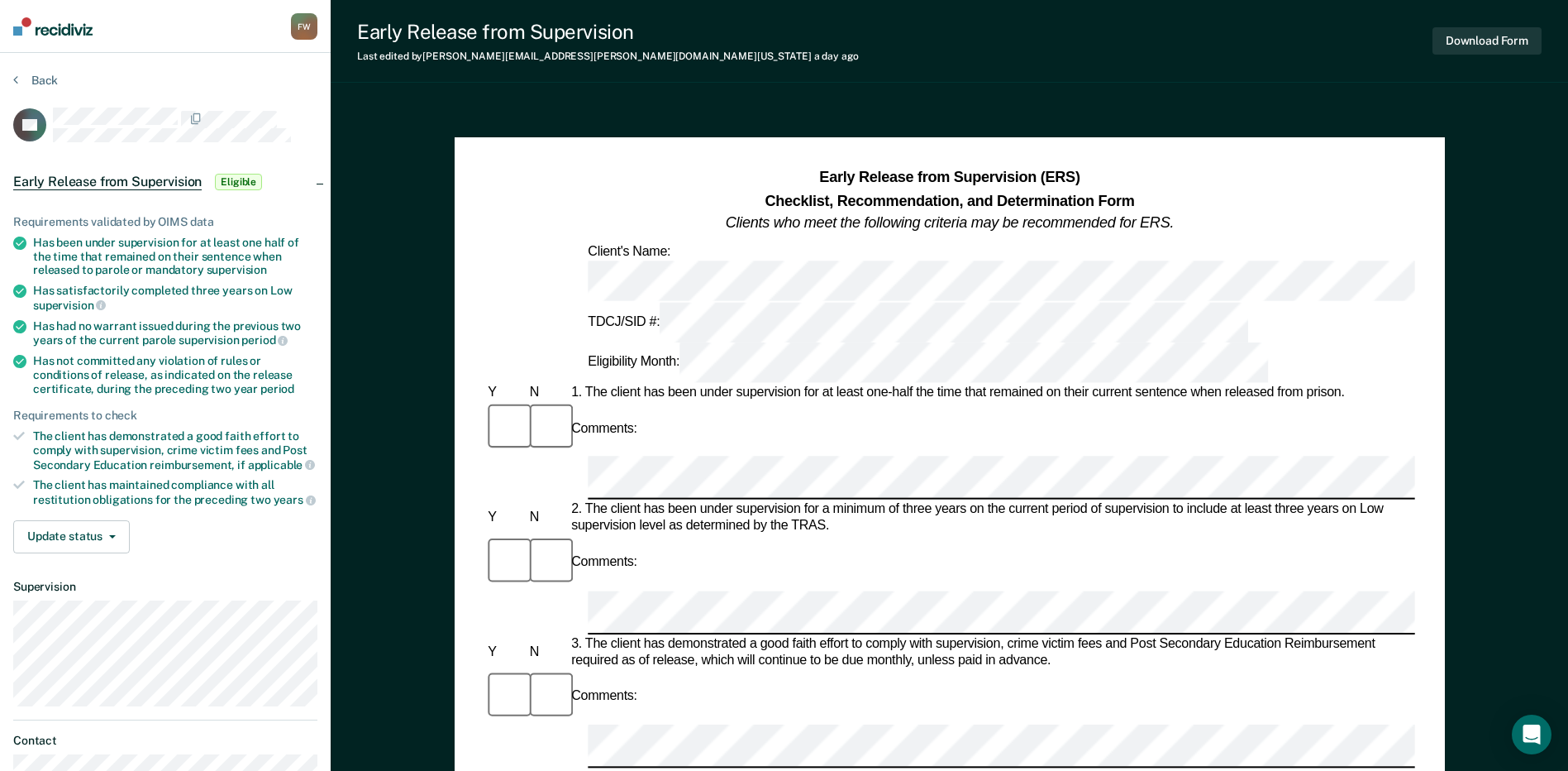
scroll to position [165, 0]
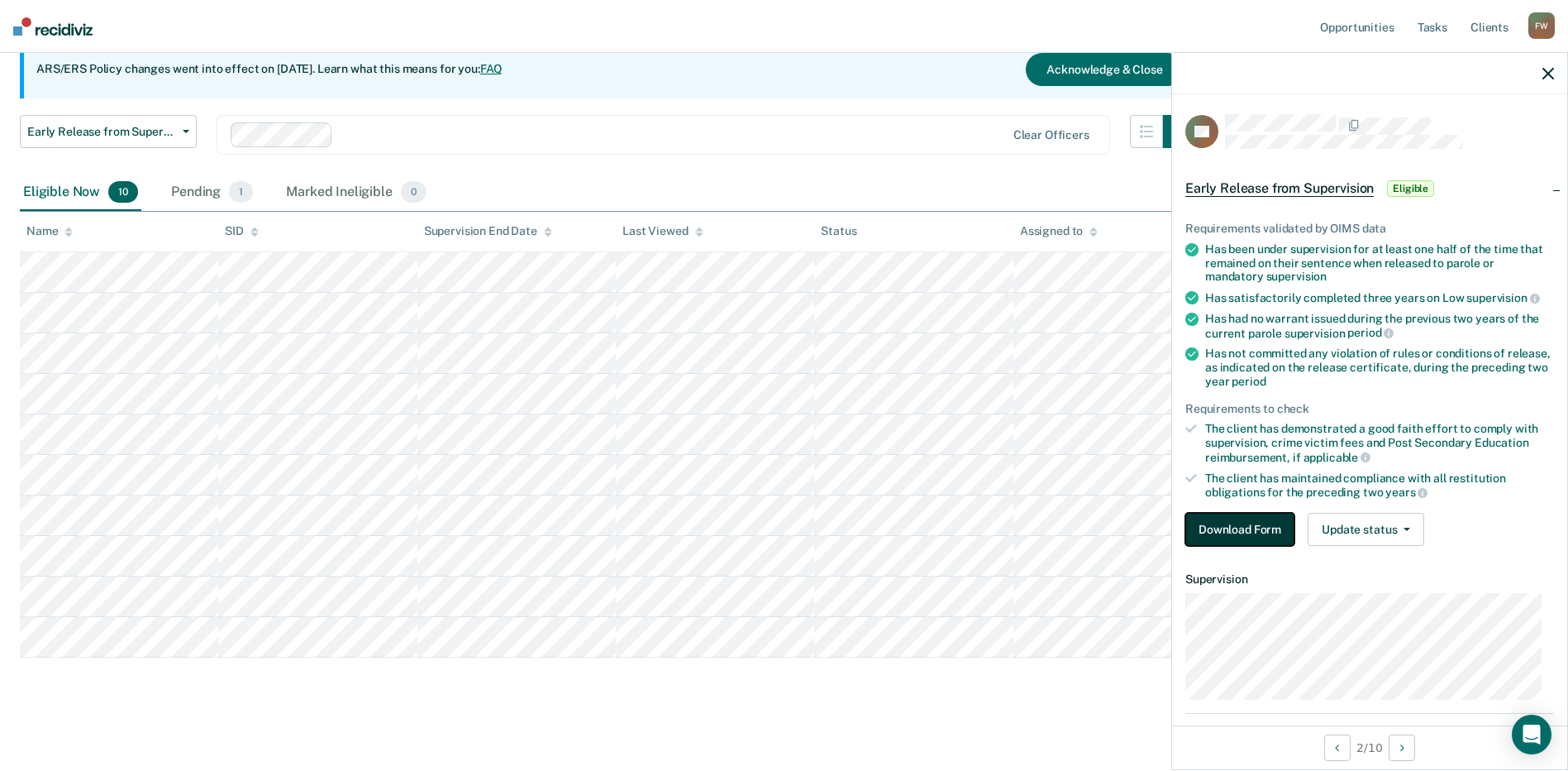
click at [1237, 522] on button "Download Form" at bounding box center [1239, 528] width 109 height 33
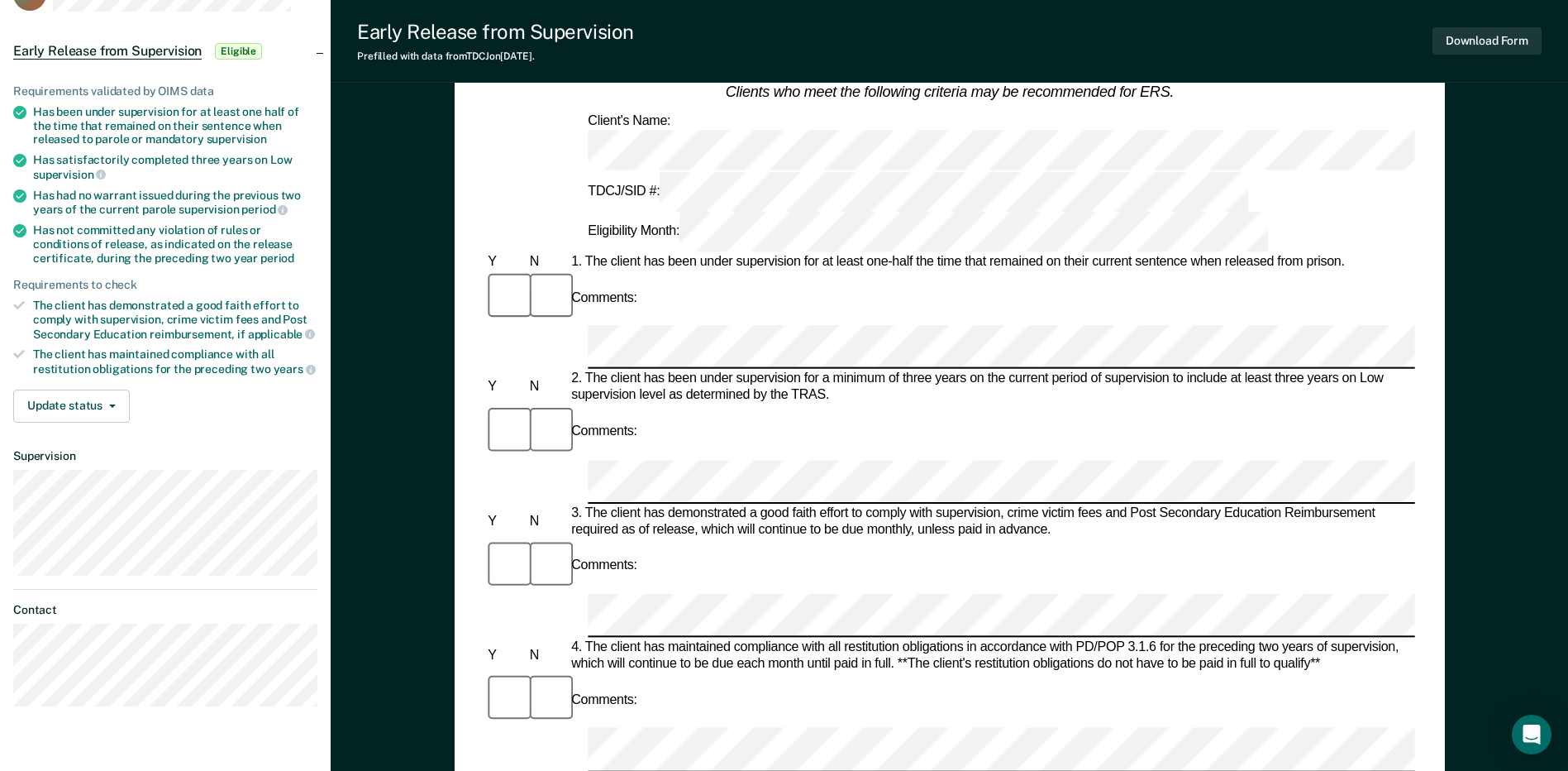
scroll to position [165, 0]
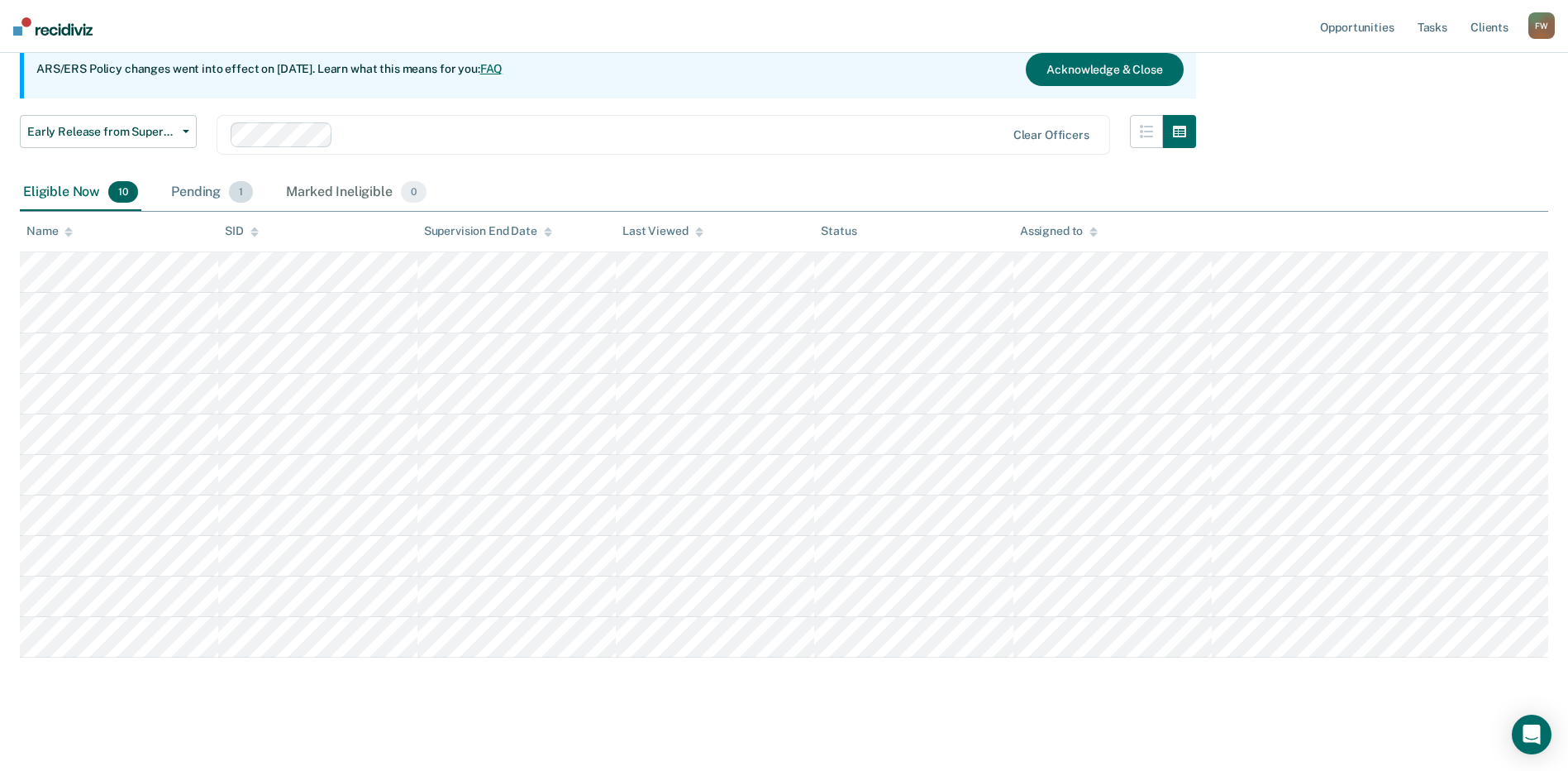
click at [249, 195] on span "1" at bounding box center [241, 191] width 24 height 21
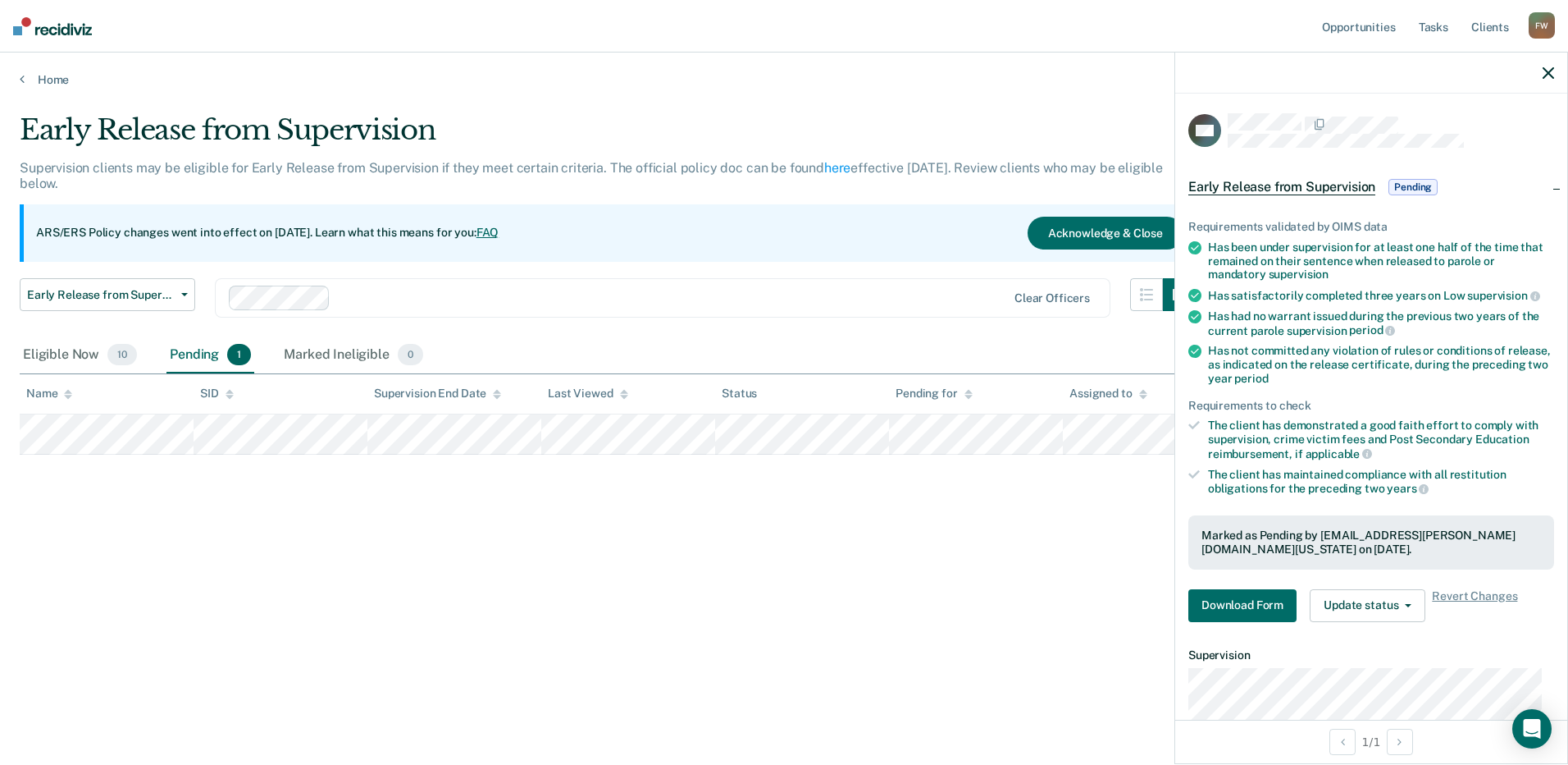
click at [893, 503] on div "Early Release from Supervision Supervision clients may be eligible for Early Re…" at bounding box center [783, 377] width 1528 height 529
click at [501, 518] on div "Early Release from Supervision Supervision clients may be eligible for Early Re…" at bounding box center [783, 377] width 1528 height 529
